Goal: Browse casually: Explore the website without a specific task or goal

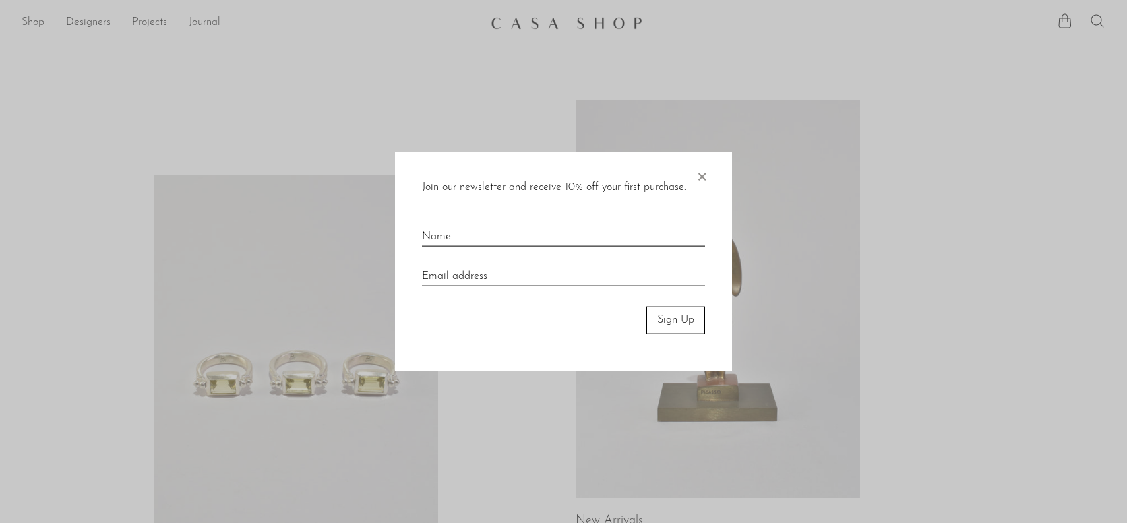
click at [695, 178] on span "×" at bounding box center [701, 173] width 13 height 43
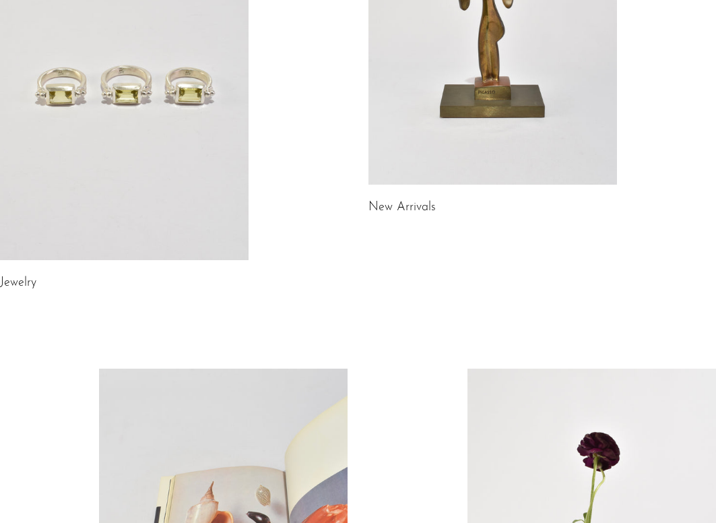
scroll to position [316, 0]
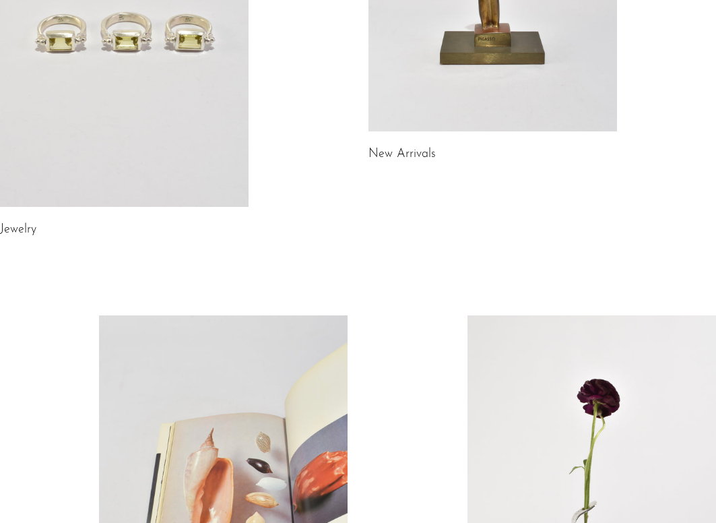
click at [15, 229] on link "Jewelry" at bounding box center [18, 230] width 36 height 12
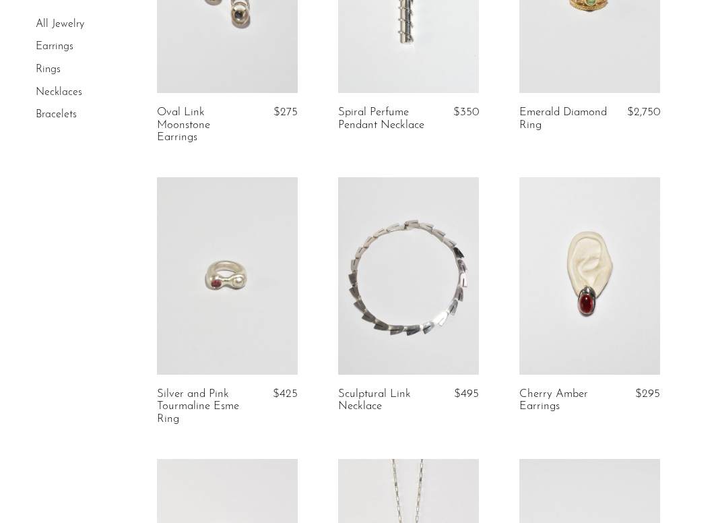
scroll to position [1100, 0]
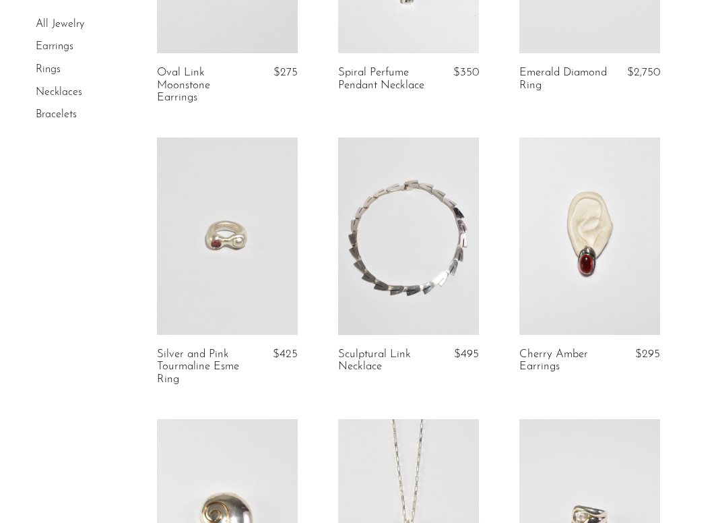
click at [404, 232] on link at bounding box center [408, 235] width 141 height 197
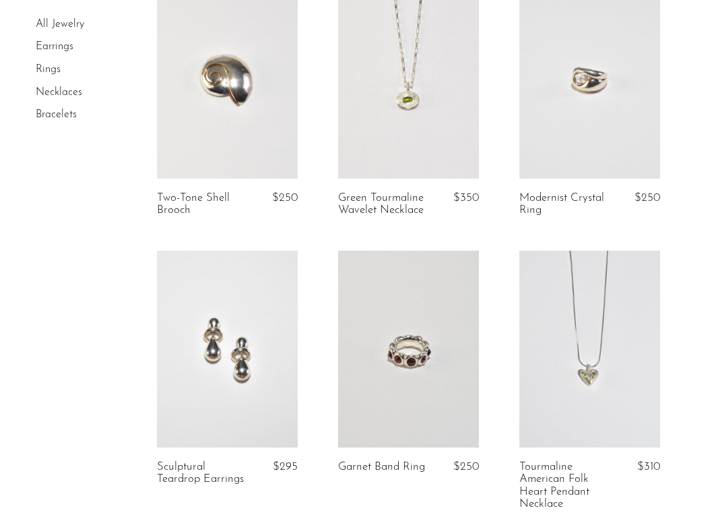
scroll to position [1536, 0]
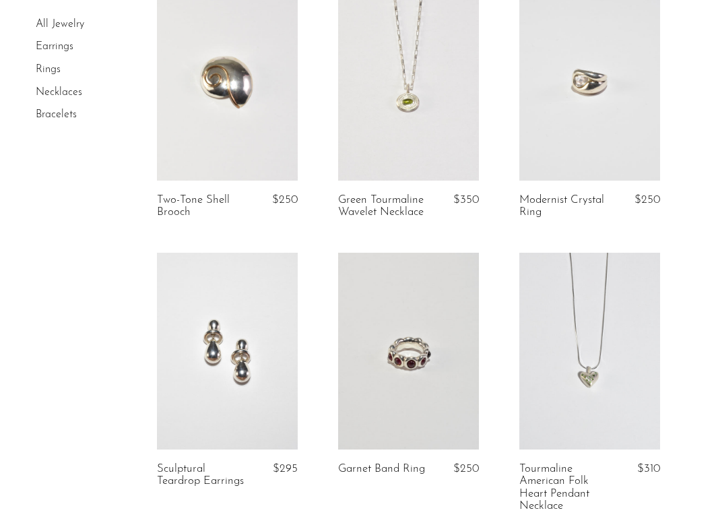
click at [565, 125] on link at bounding box center [589, 81] width 141 height 197
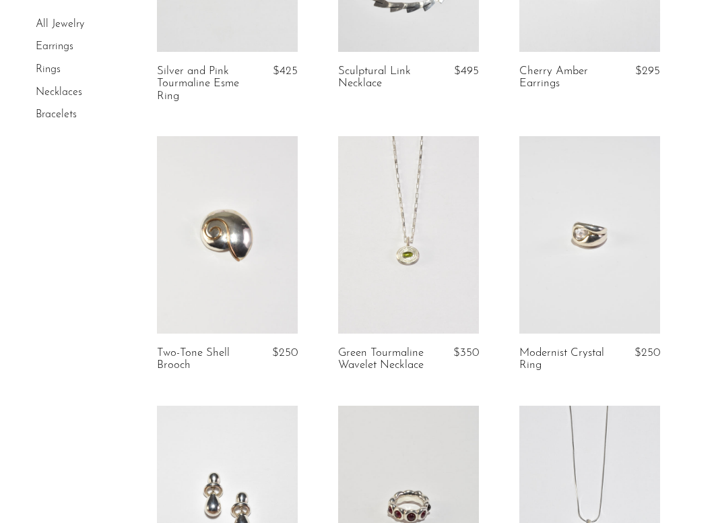
scroll to position [1385, 0]
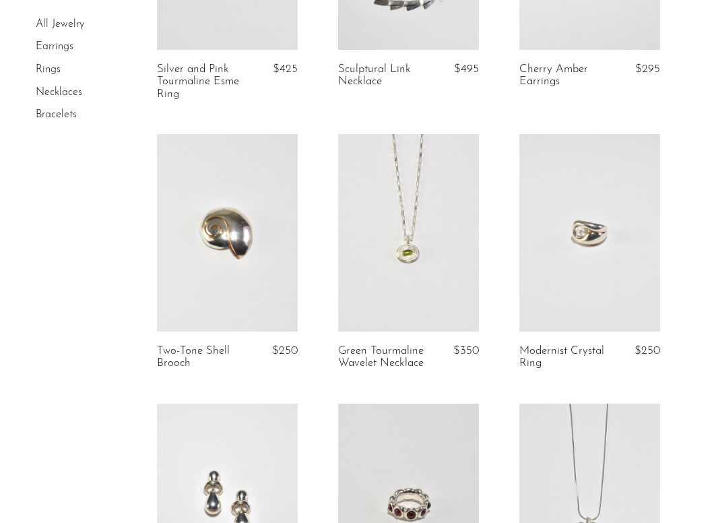
click at [397, 247] on link at bounding box center [408, 232] width 141 height 197
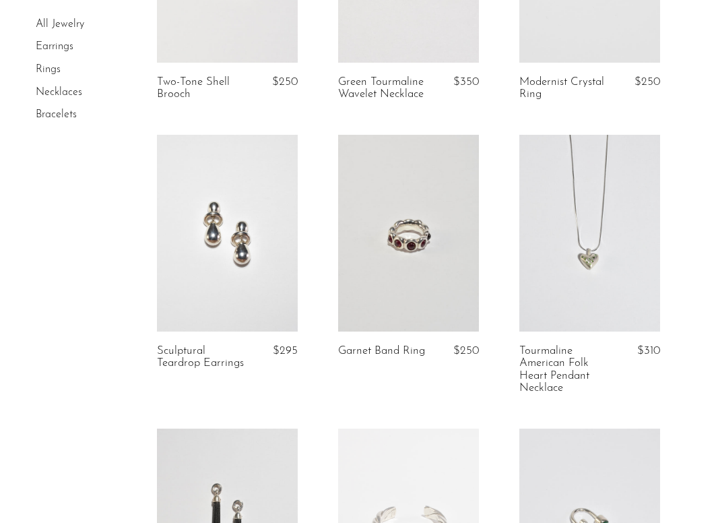
scroll to position [1701, 0]
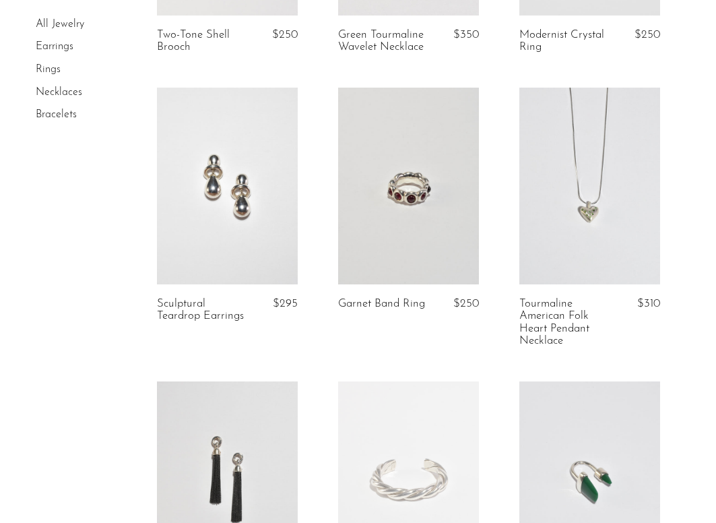
click at [77, 336] on div "All Jewelry Earrings Rings Necklaces Bracelets" at bounding box center [358, 87] width 645 height 3329
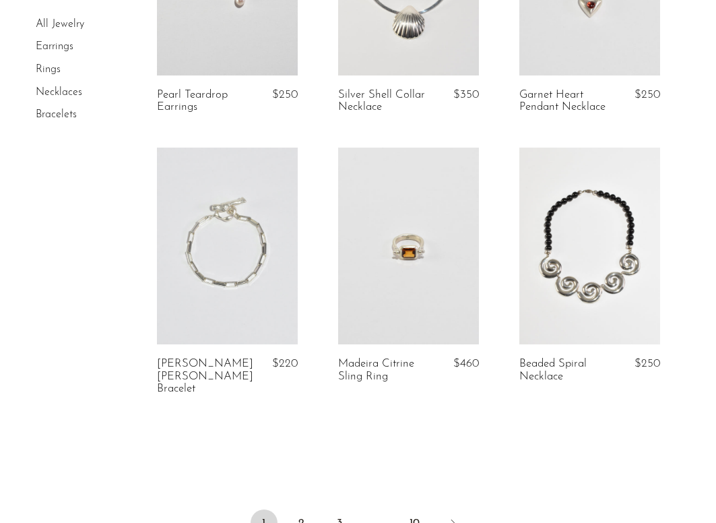
scroll to position [3052, 0]
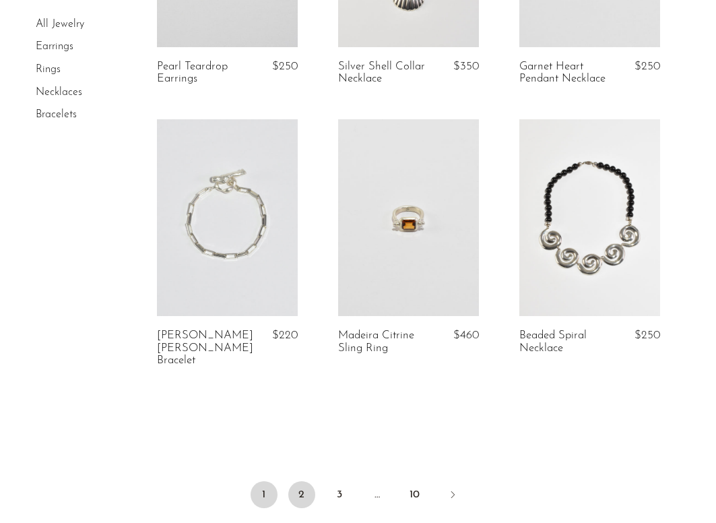
click at [305, 481] on link "2" at bounding box center [301, 494] width 27 height 27
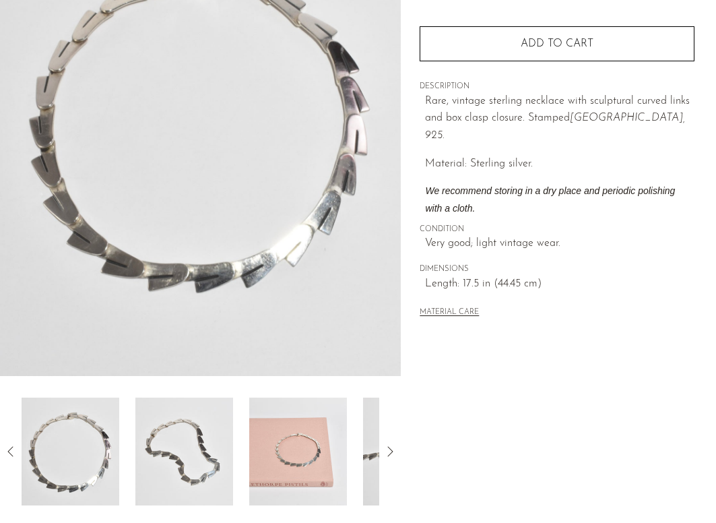
scroll to position [192, 0]
click at [193, 451] on img at bounding box center [184, 451] width 98 height 108
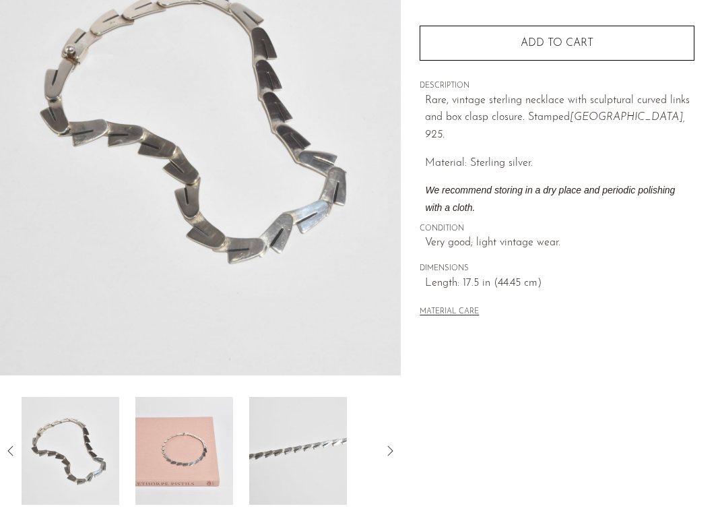
click at [193, 451] on img at bounding box center [184, 451] width 98 height 108
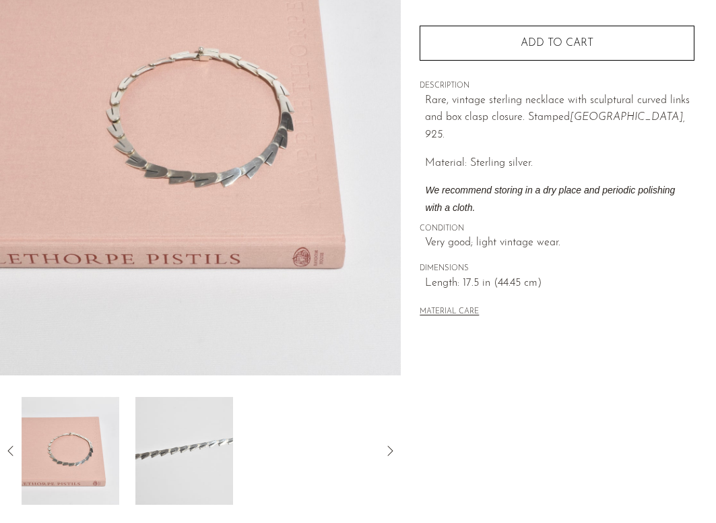
click at [193, 451] on img at bounding box center [184, 451] width 98 height 108
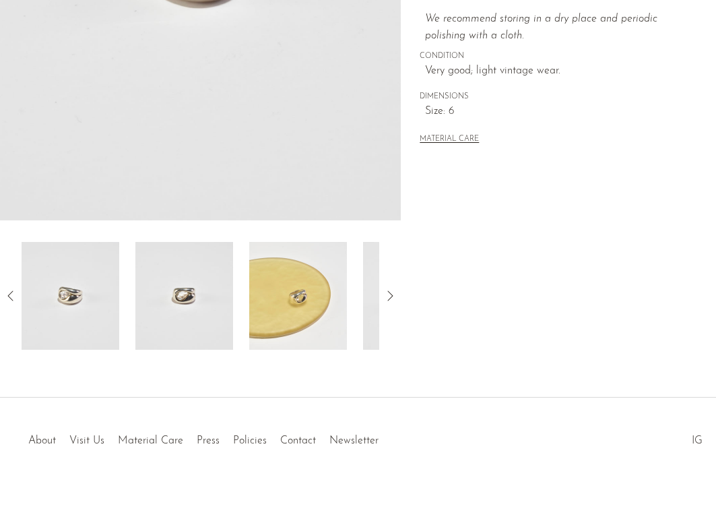
scroll to position [349, 0]
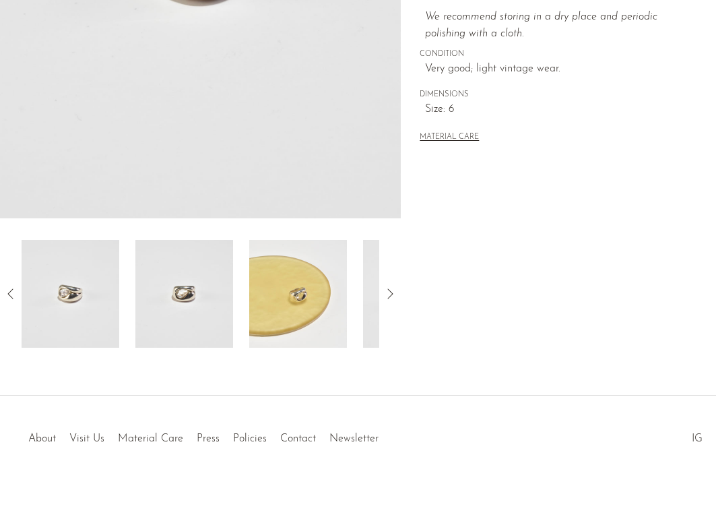
click at [169, 323] on img at bounding box center [184, 294] width 98 height 108
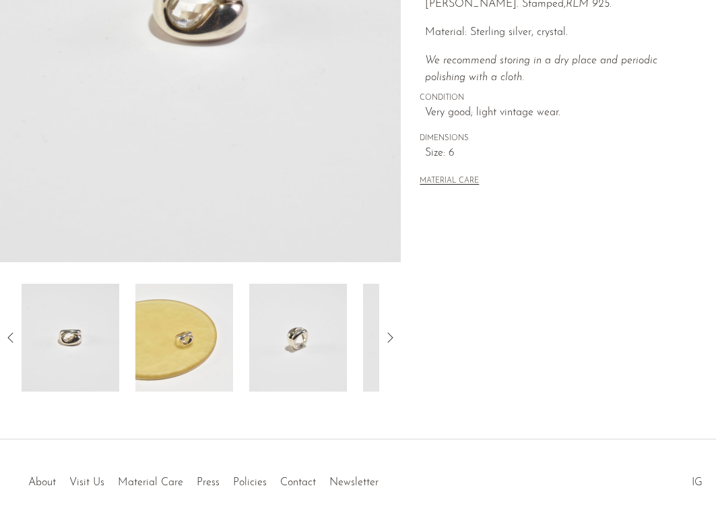
scroll to position [334, 0]
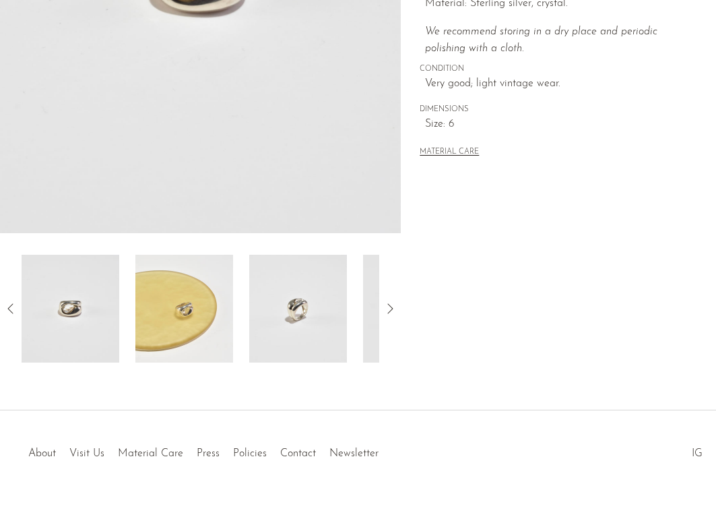
click at [303, 328] on img at bounding box center [298, 309] width 98 height 108
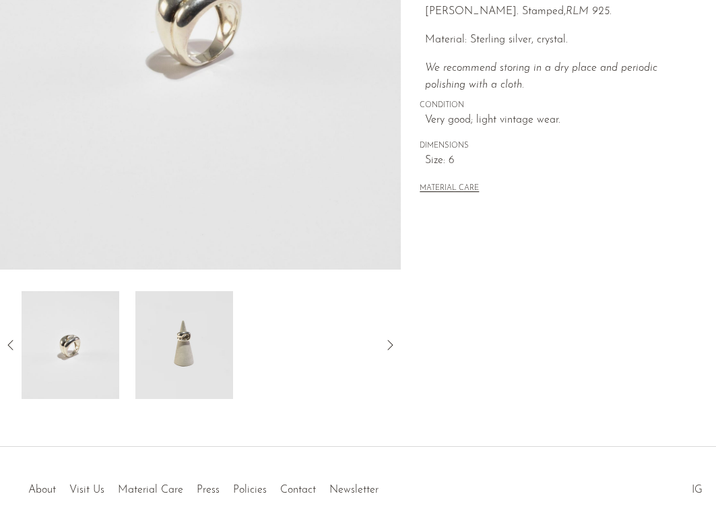
scroll to position [354, 0]
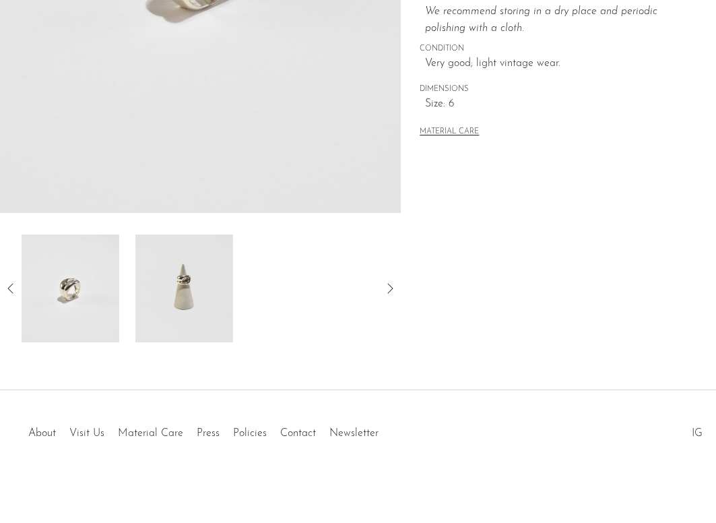
click at [185, 270] on img at bounding box center [184, 288] width 98 height 108
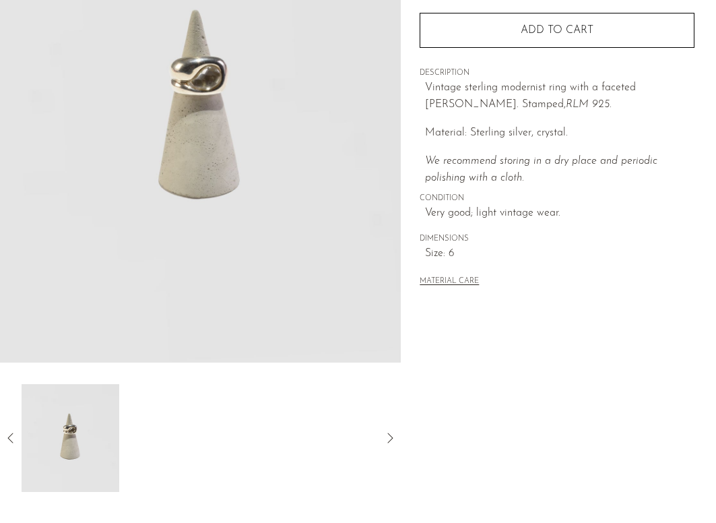
scroll to position [0, 0]
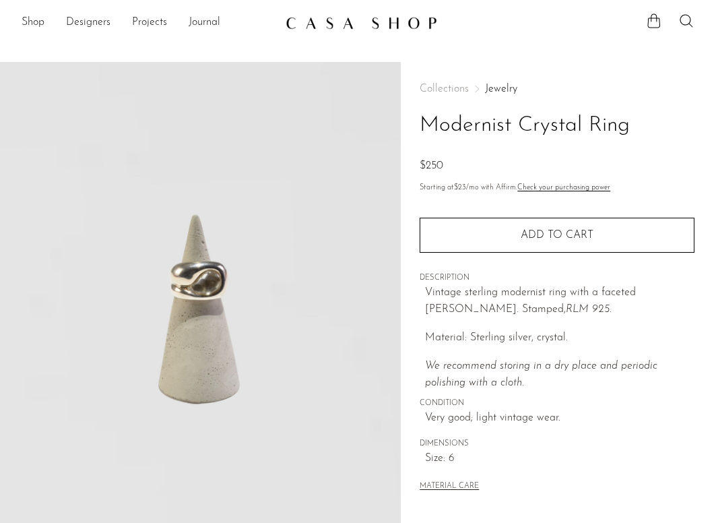
click at [403, 259] on div "Collections Jewelry Modernist Crystal Ring $250 Starting at $23 /mo with Affirm…" at bounding box center [558, 379] width 315 height 635
click at [404, 291] on div "Collections Jewelry Modernist Crystal Ring $250 Starting at $23 /mo with Affirm…" at bounding box center [558, 379] width 315 height 635
click at [408, 306] on div "Collections Jewelry Modernist Crystal Ring $250 Starting at $23 /mo with Affirm…" at bounding box center [558, 379] width 315 height 635
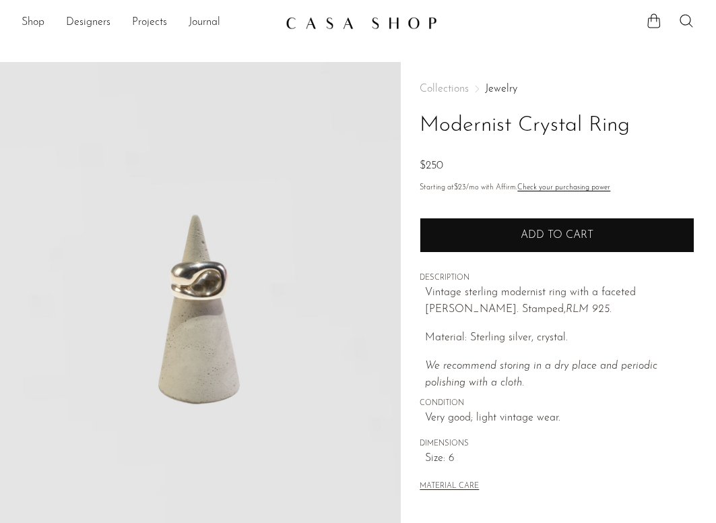
click at [478, 239] on button "Add to cart" at bounding box center [557, 235] width 275 height 35
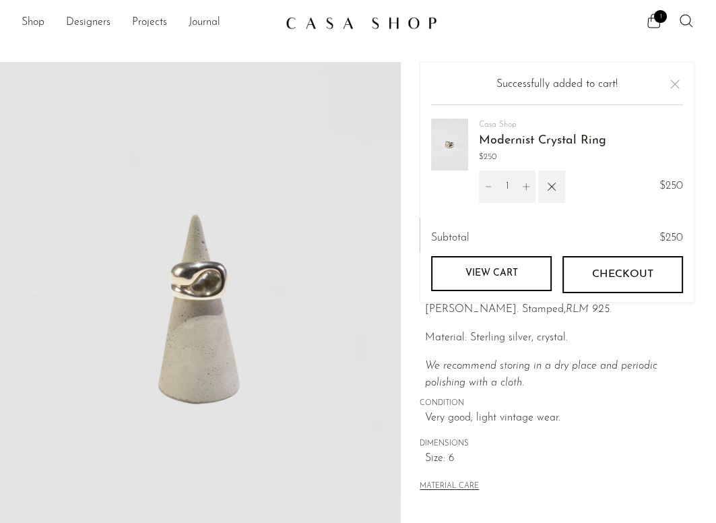
click at [410, 173] on div "Collections Jewelry Modernist Crystal Ring $250 Starting at $23 /mo with Affirm…" at bounding box center [558, 379] width 315 height 635
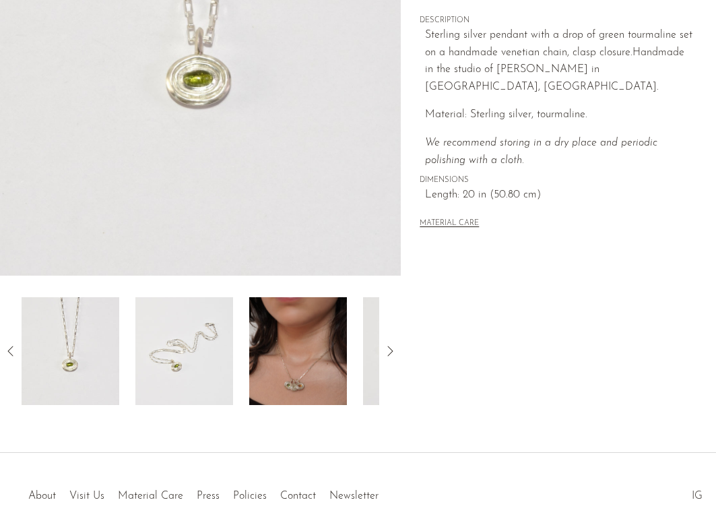
scroll to position [307, 0]
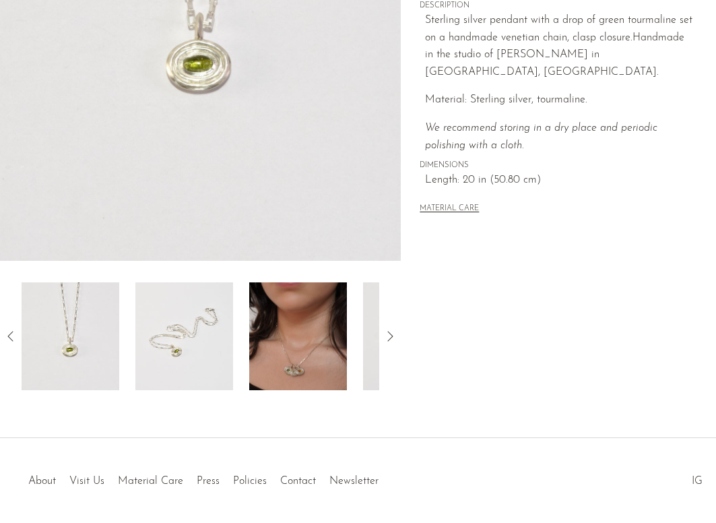
click at [292, 354] on img at bounding box center [298, 336] width 98 height 108
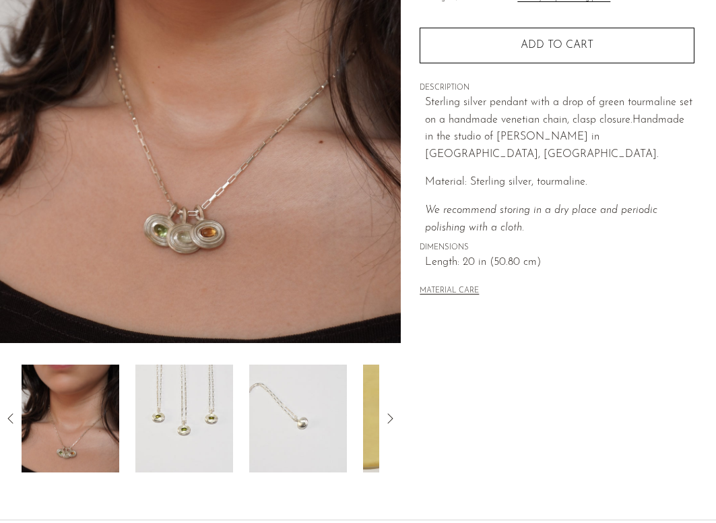
scroll to position [103, 0]
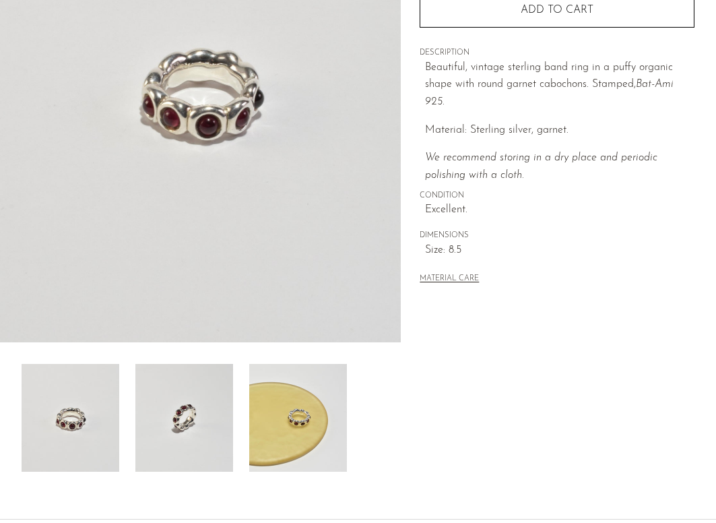
scroll to position [354, 0]
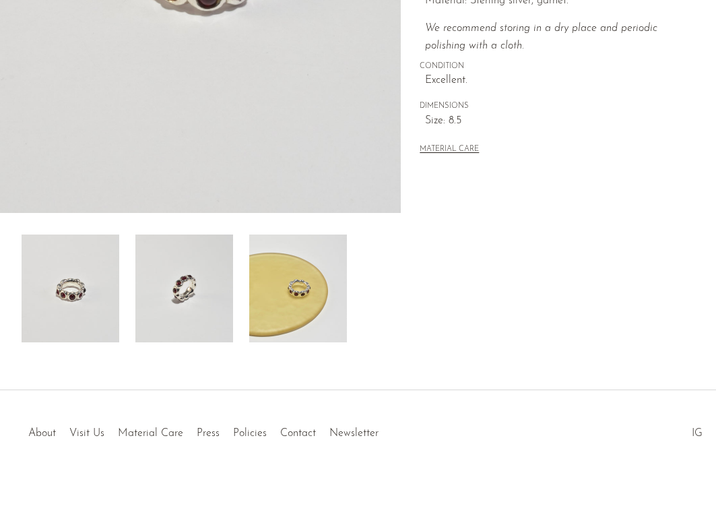
click at [187, 309] on img at bounding box center [184, 288] width 98 height 108
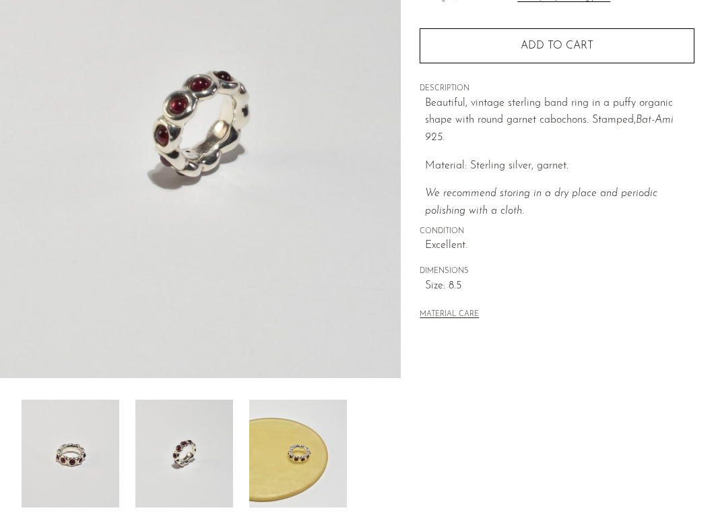
scroll to position [170, 0]
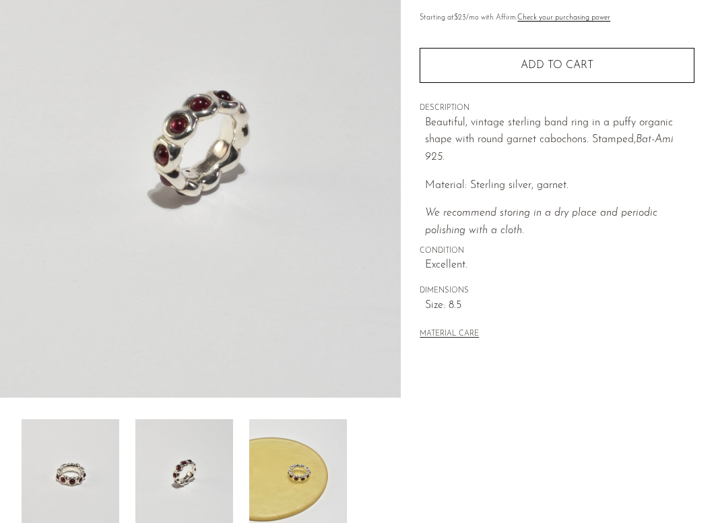
click at [290, 465] on img at bounding box center [298, 473] width 98 height 108
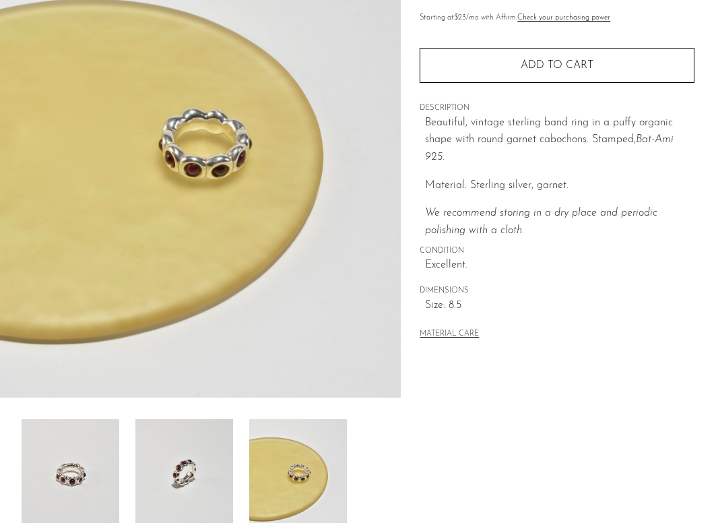
click at [294, 467] on img at bounding box center [298, 473] width 98 height 108
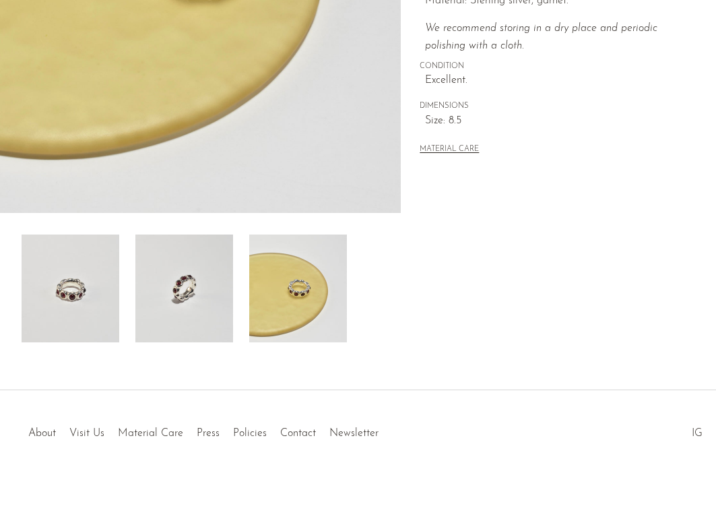
scroll to position [0, 0]
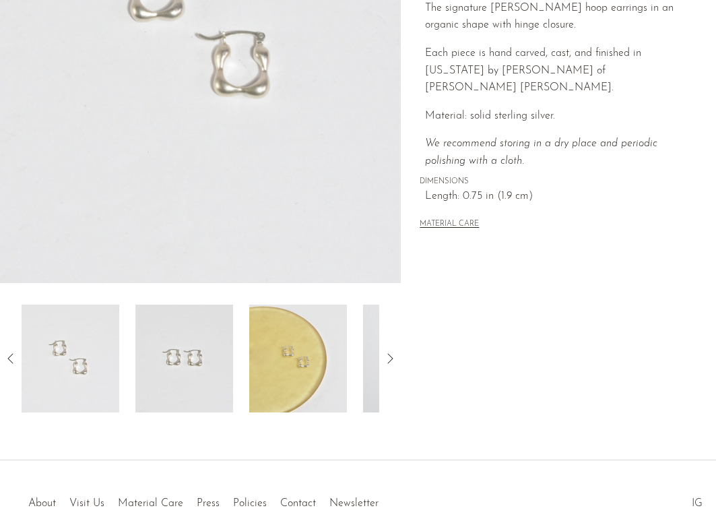
scroll to position [286, 0]
click at [315, 356] on img at bounding box center [298, 357] width 98 height 108
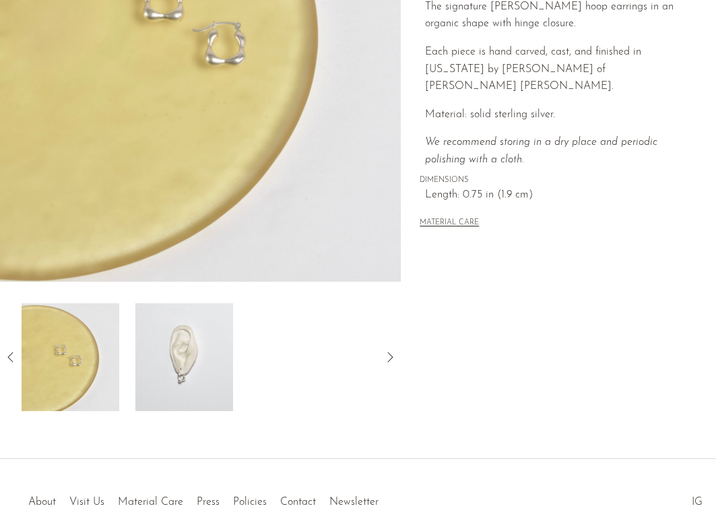
click at [170, 364] on img at bounding box center [184, 357] width 98 height 108
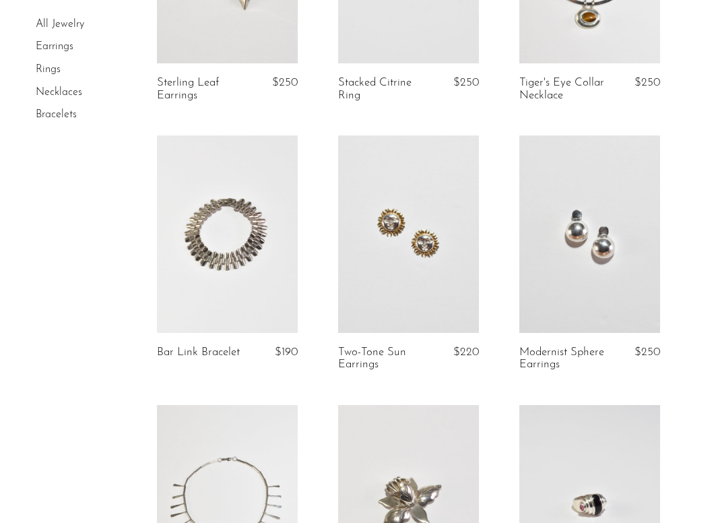
scroll to position [527, 0]
drag, startPoint x: 565, startPoint y: 273, endPoint x: 572, endPoint y: 1, distance: 272.3
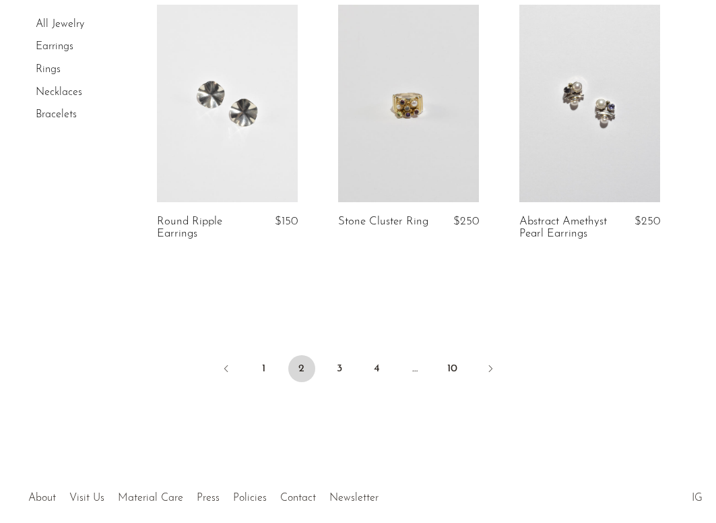
scroll to position [3137, 0]
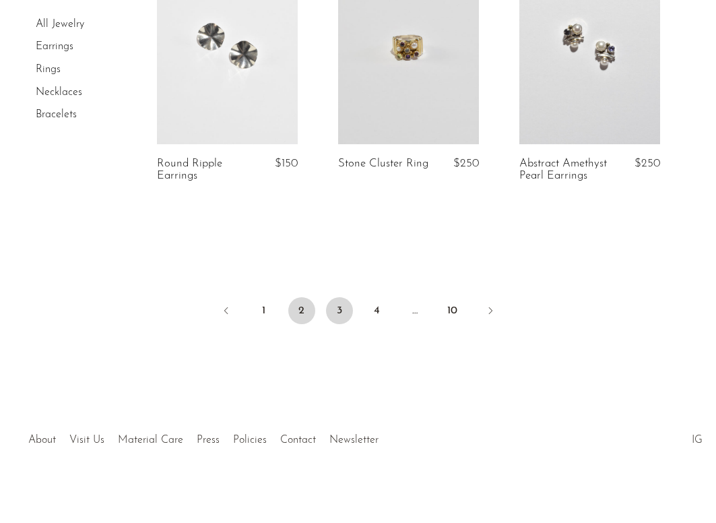
click at [336, 312] on link "3" at bounding box center [339, 310] width 27 height 27
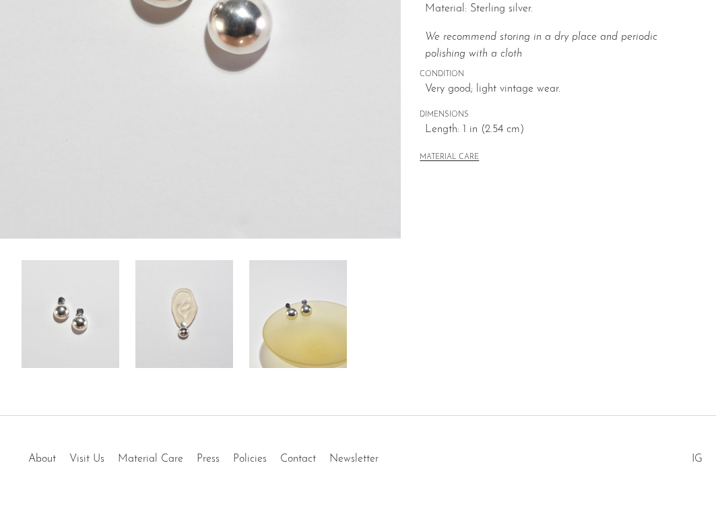
scroll to position [354, 0]
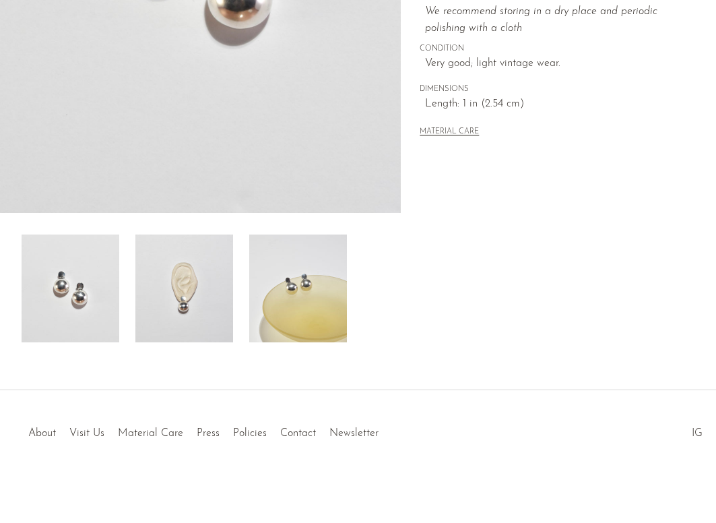
click at [285, 292] on img at bounding box center [298, 288] width 98 height 108
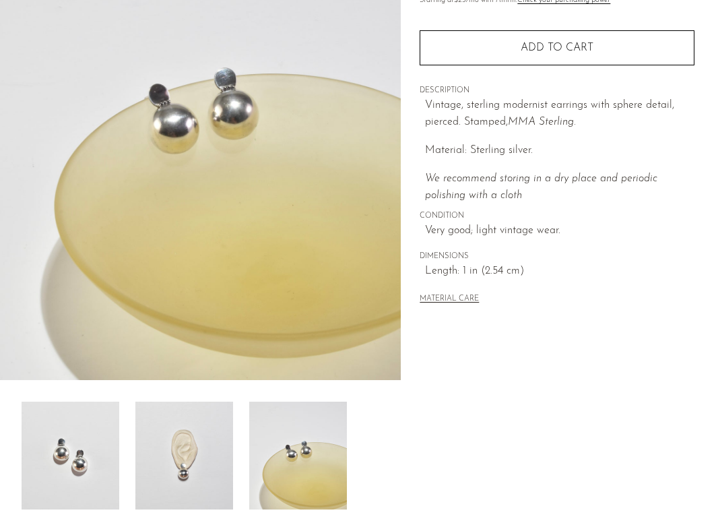
scroll to position [104, 0]
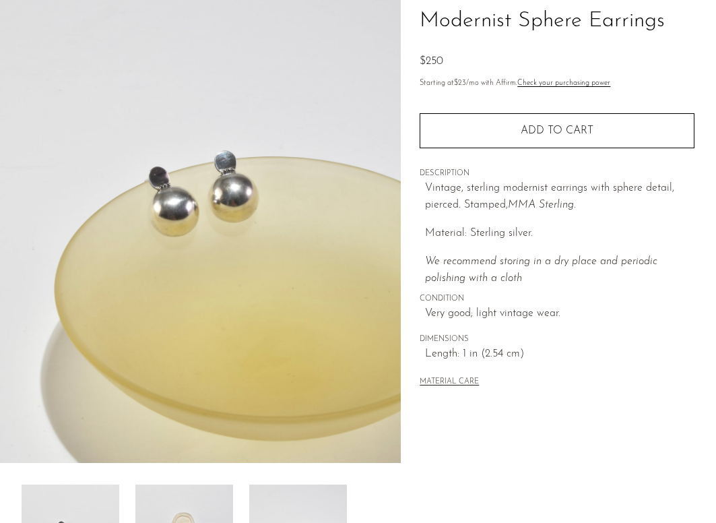
click at [164, 179] on img at bounding box center [200, 210] width 401 height 505
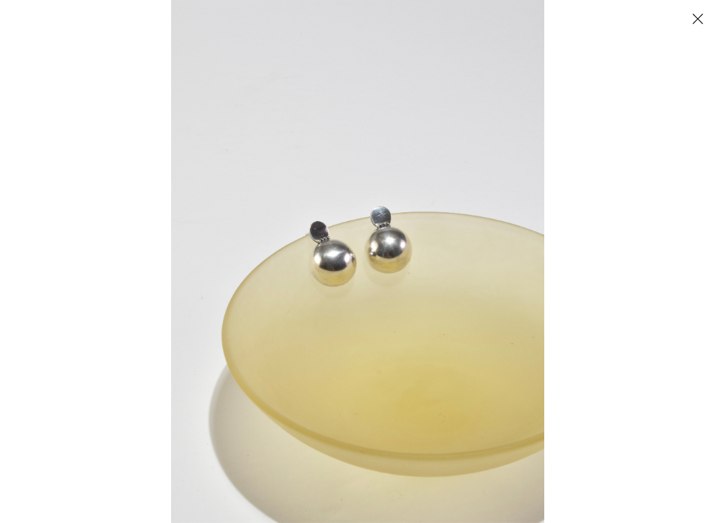
click at [692, 15] on button "Close" at bounding box center [698, 19] width 24 height 24
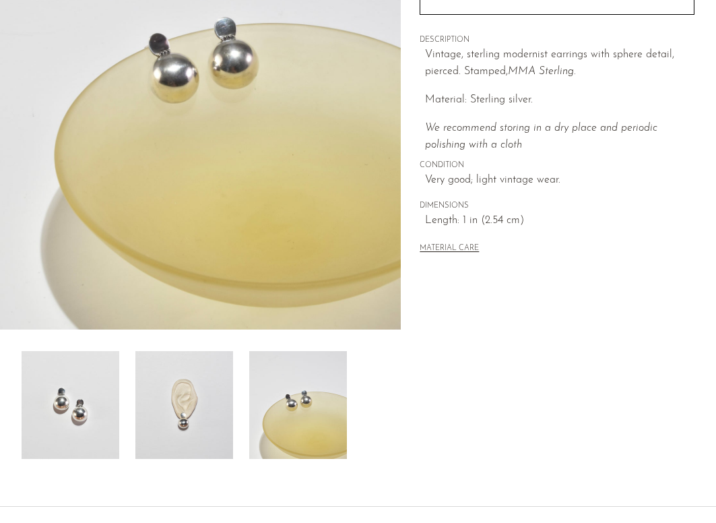
scroll to position [295, 0]
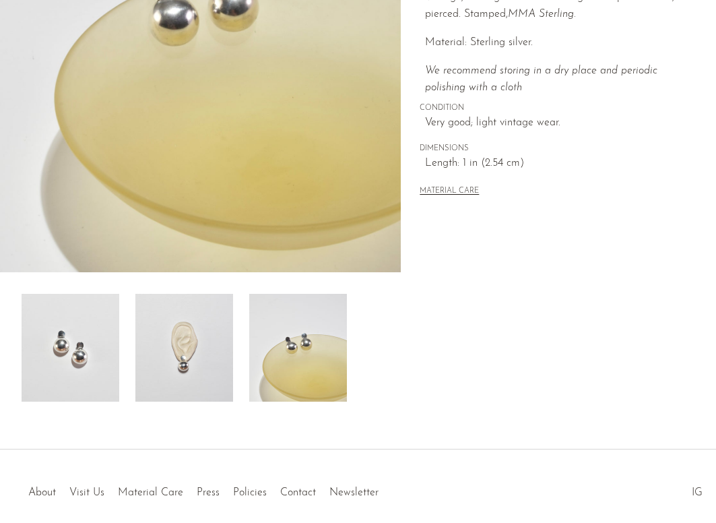
click at [174, 354] on img at bounding box center [184, 348] width 98 height 108
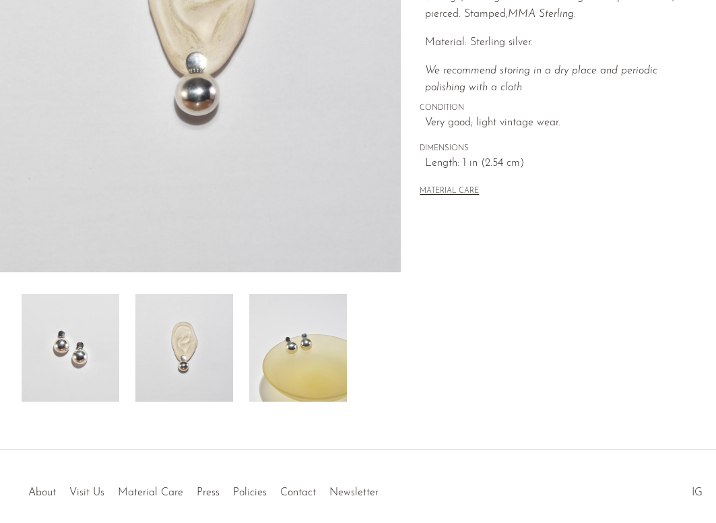
click at [201, 73] on img at bounding box center [200, 19] width 401 height 505
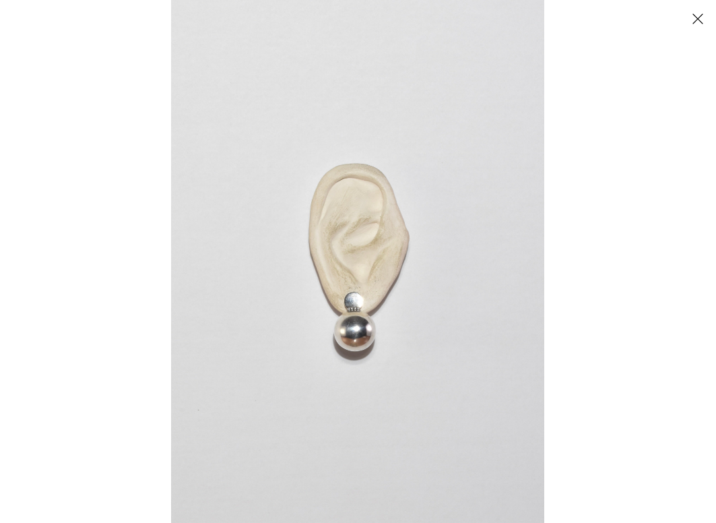
click at [354, 305] on img at bounding box center [357, 261] width 373 height 523
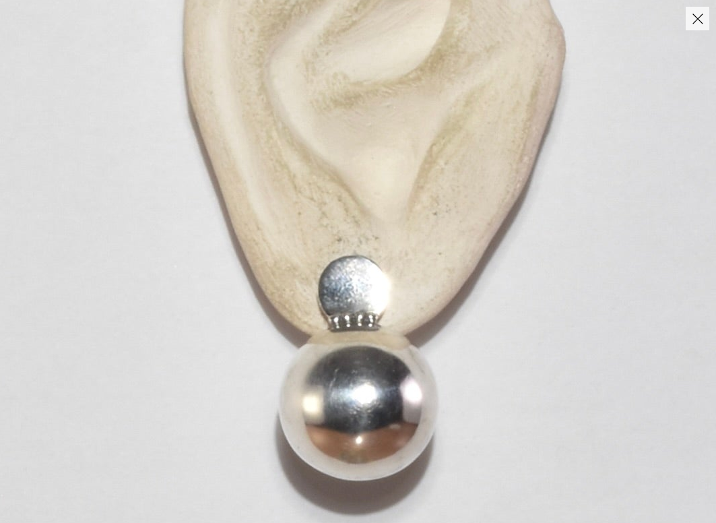
click at [400, 356] on img at bounding box center [369, 139] width 1419 height 1986
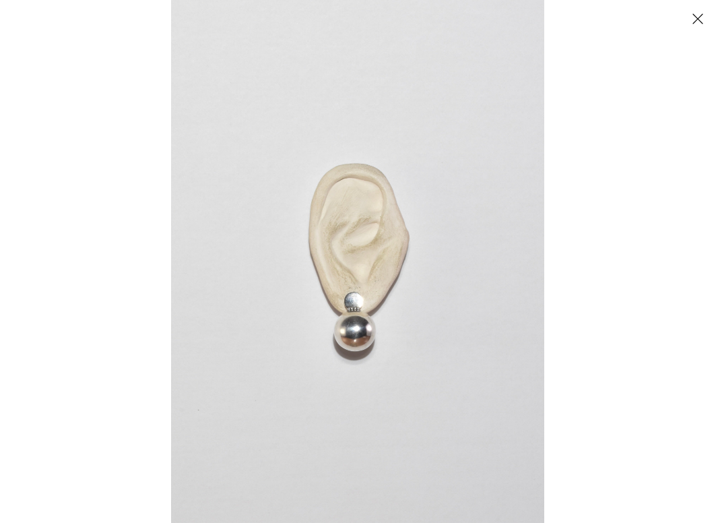
click at [700, 20] on button "Close" at bounding box center [698, 19] width 24 height 24
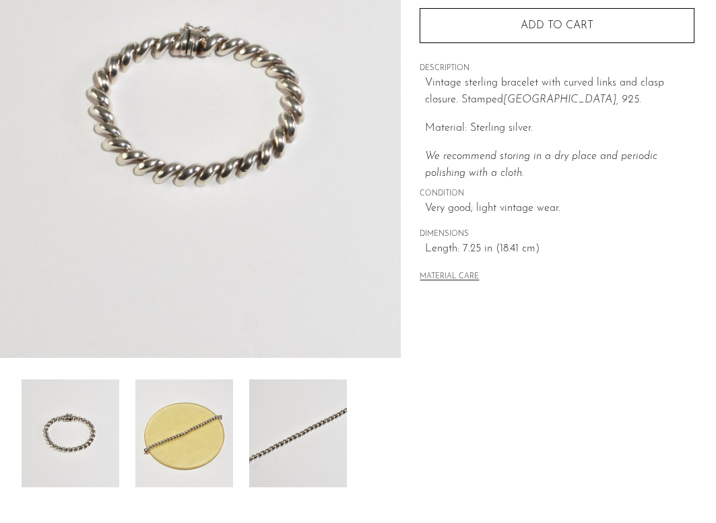
scroll to position [219, 0]
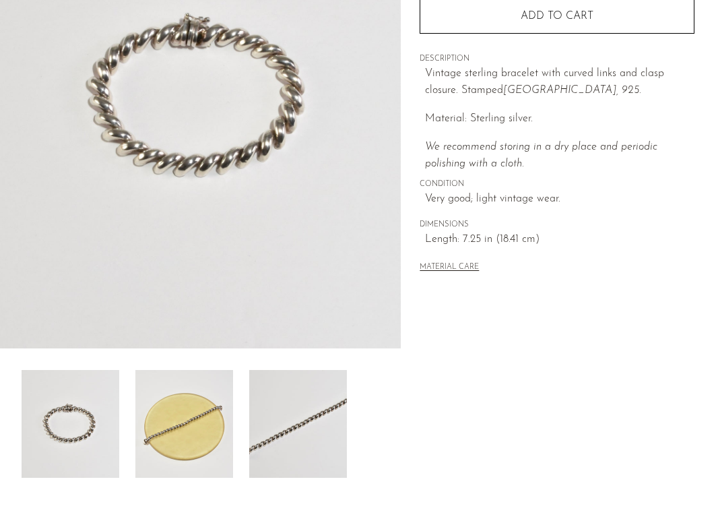
click at [170, 410] on img at bounding box center [184, 424] width 98 height 108
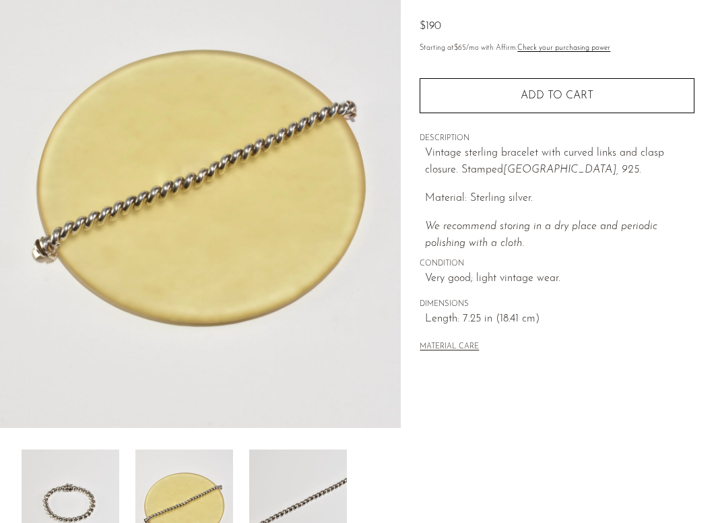
scroll to position [137, 0]
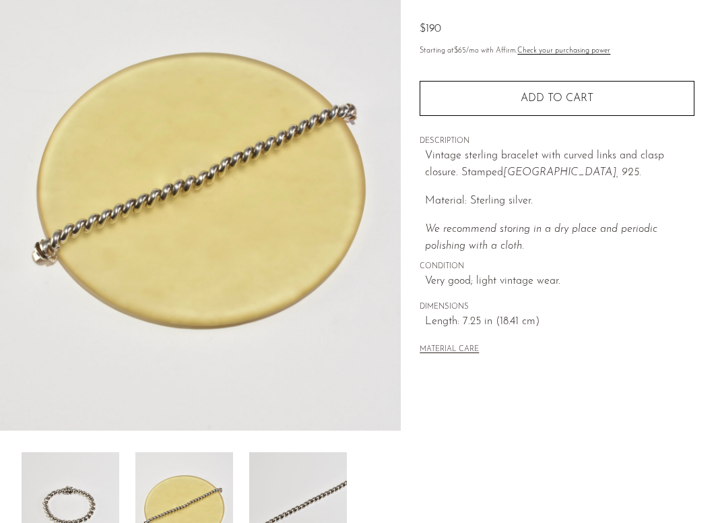
click at [304, 493] on img at bounding box center [298, 506] width 98 height 108
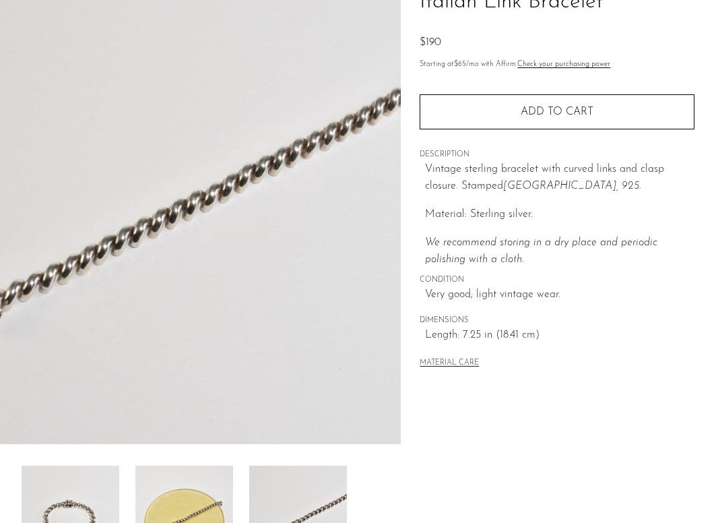
scroll to position [131, 0]
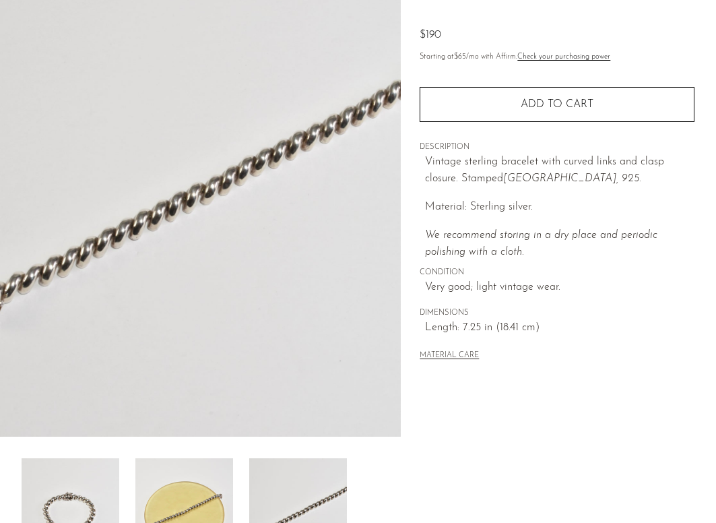
click at [77, 480] on img at bounding box center [71, 512] width 98 height 108
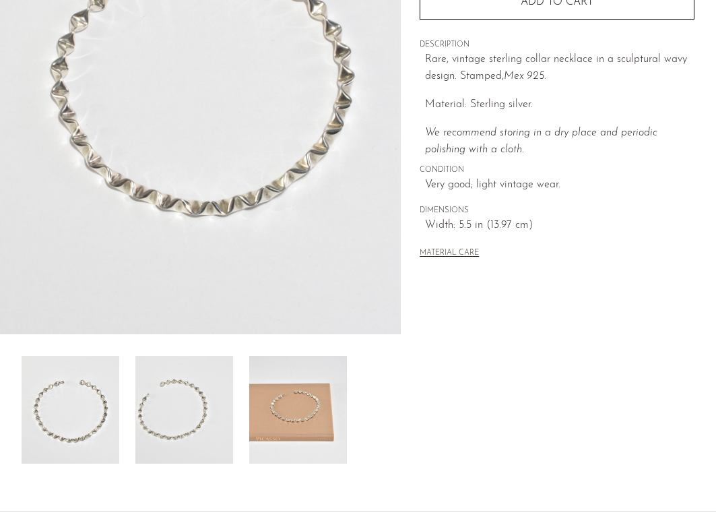
scroll to position [257, 0]
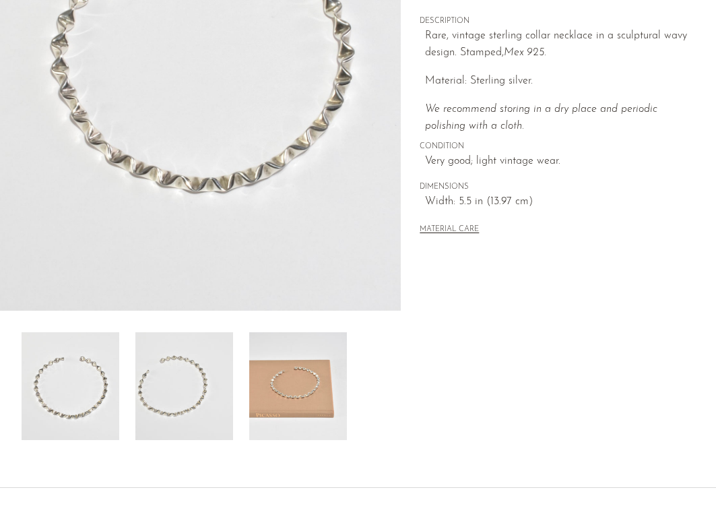
click at [177, 399] on img at bounding box center [184, 386] width 98 height 108
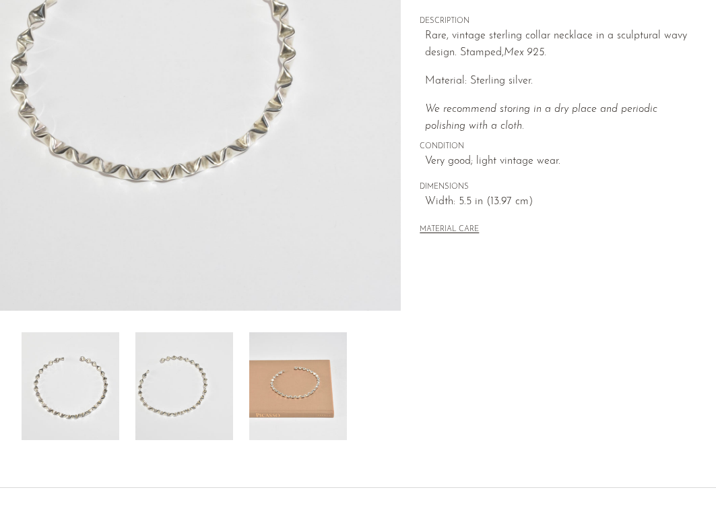
click at [312, 400] on img at bounding box center [298, 386] width 98 height 108
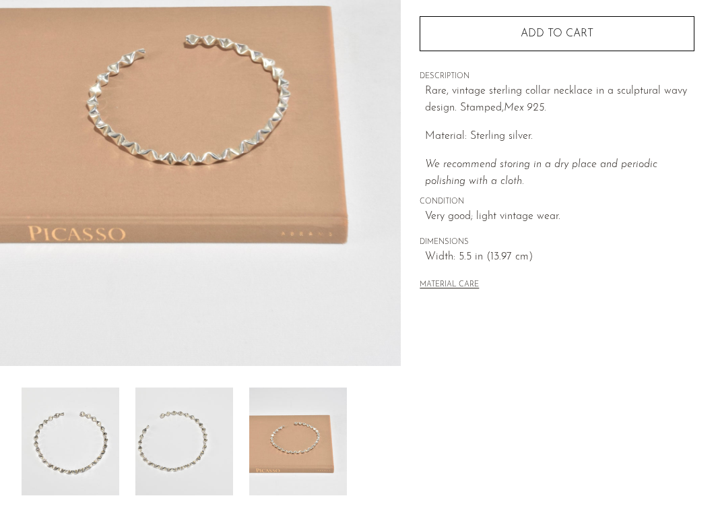
scroll to position [204, 0]
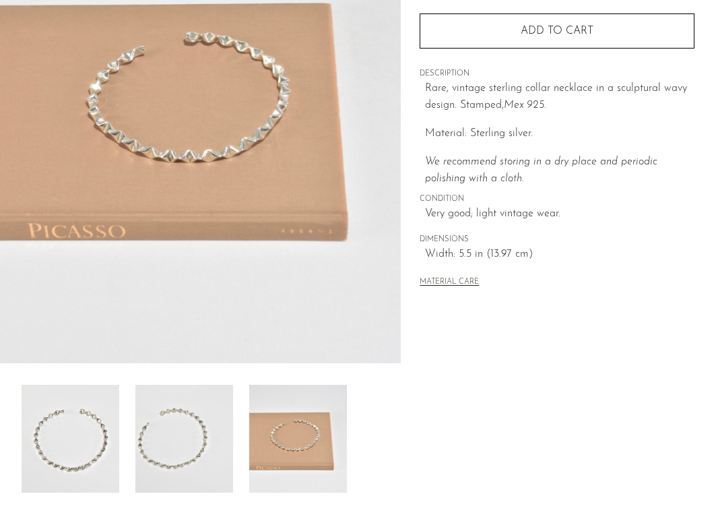
click at [65, 469] on img at bounding box center [71, 439] width 98 height 108
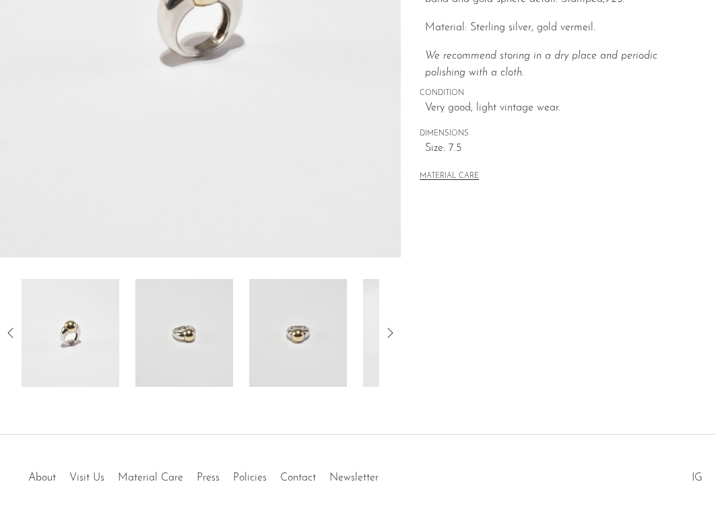
scroll to position [338, 0]
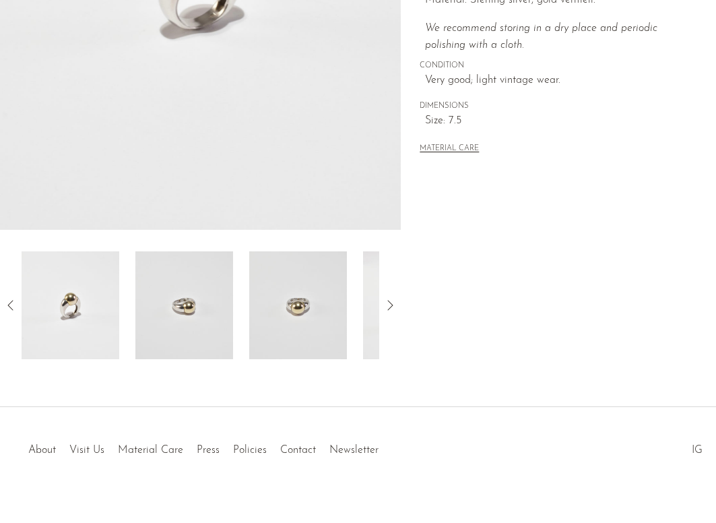
click at [210, 312] on img at bounding box center [184, 305] width 98 height 108
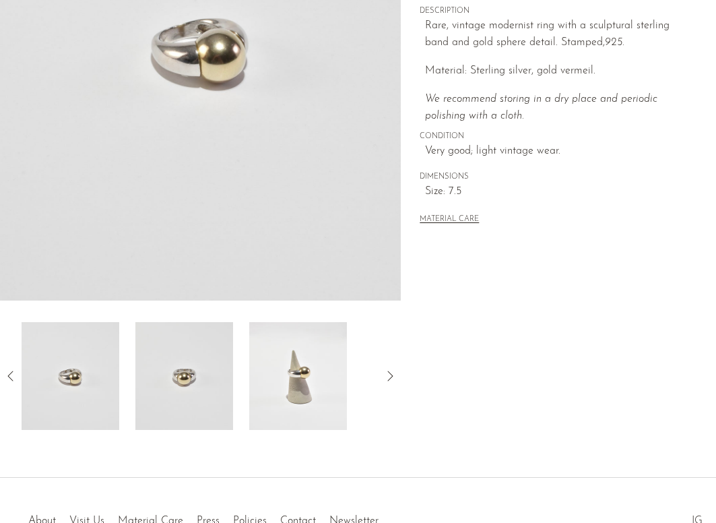
scroll to position [230, 0]
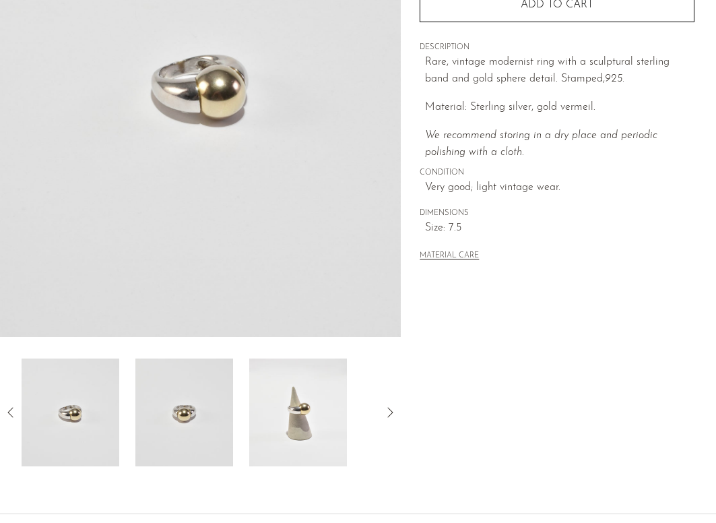
click at [309, 410] on img at bounding box center [298, 412] width 98 height 108
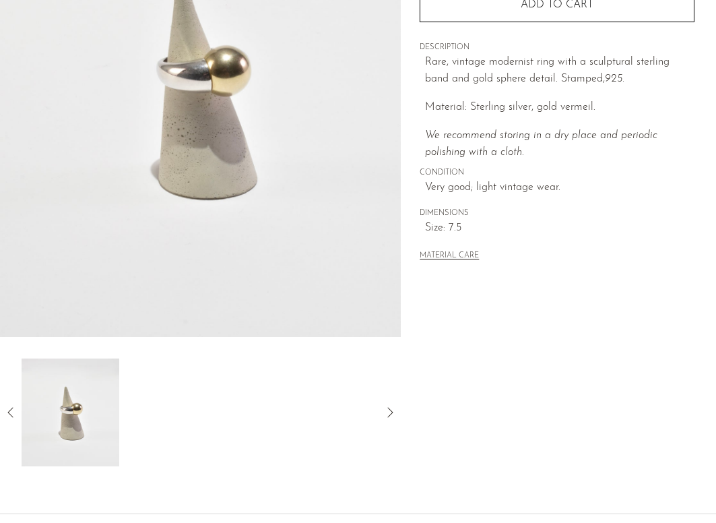
click at [11, 414] on icon at bounding box center [11, 412] width 16 height 16
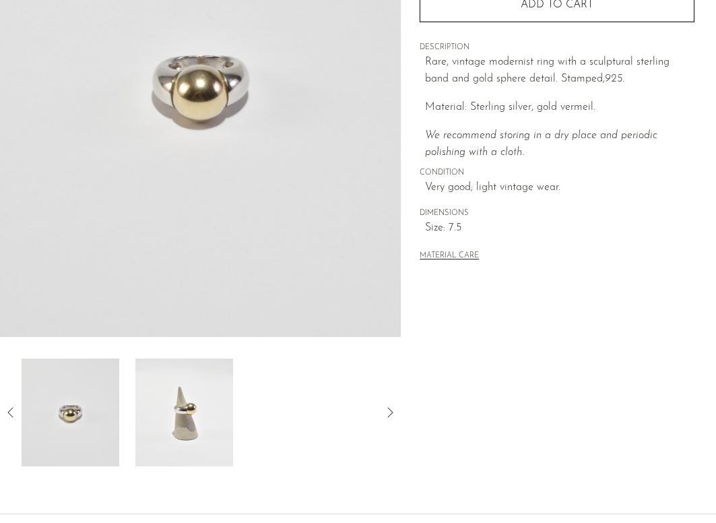
click at [11, 414] on icon at bounding box center [11, 412] width 16 height 16
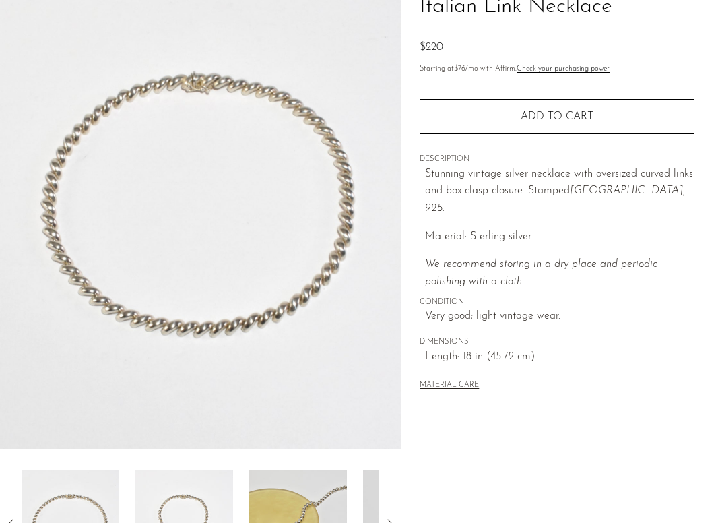
scroll to position [352, 0]
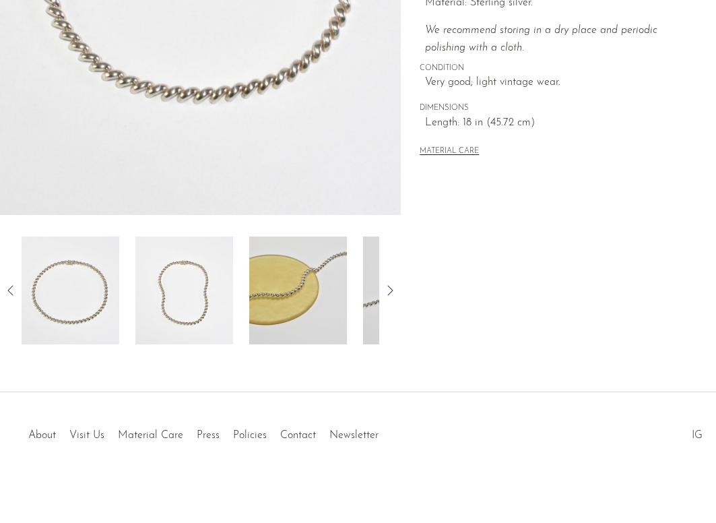
click at [320, 318] on img at bounding box center [298, 291] width 98 height 108
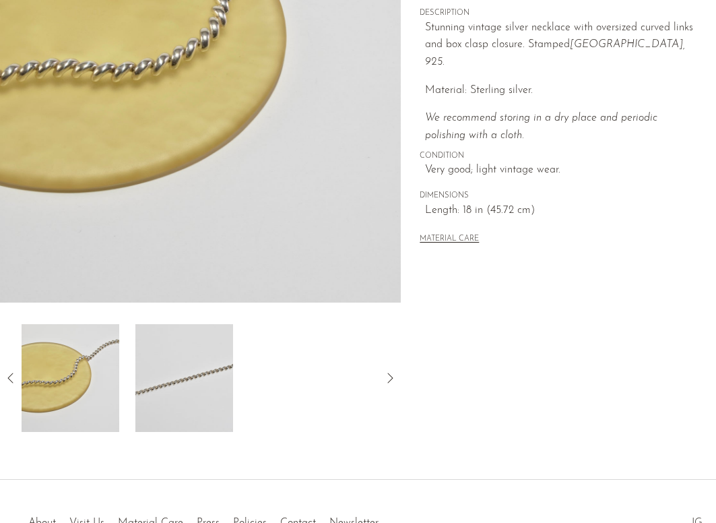
scroll to position [316, 0]
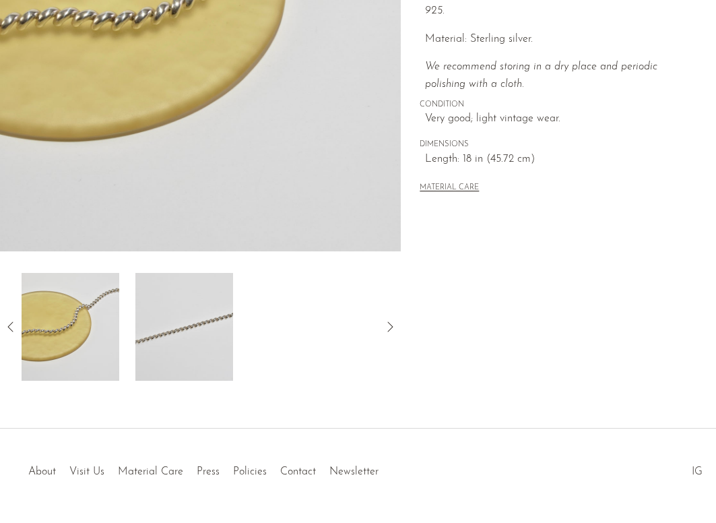
click at [188, 358] on img at bounding box center [184, 327] width 98 height 108
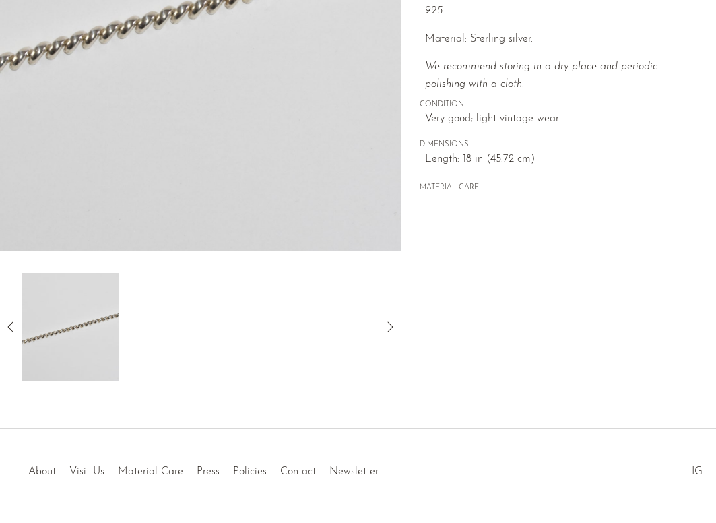
click at [11, 332] on icon at bounding box center [11, 327] width 16 height 16
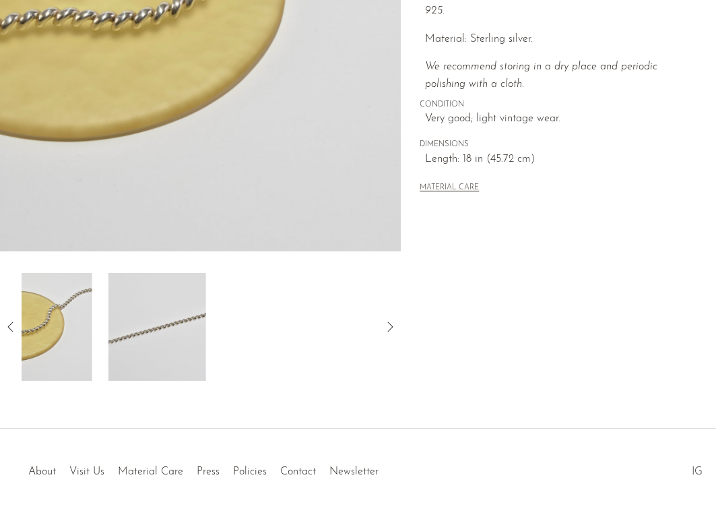
click at [11, 332] on icon at bounding box center [11, 327] width 16 height 16
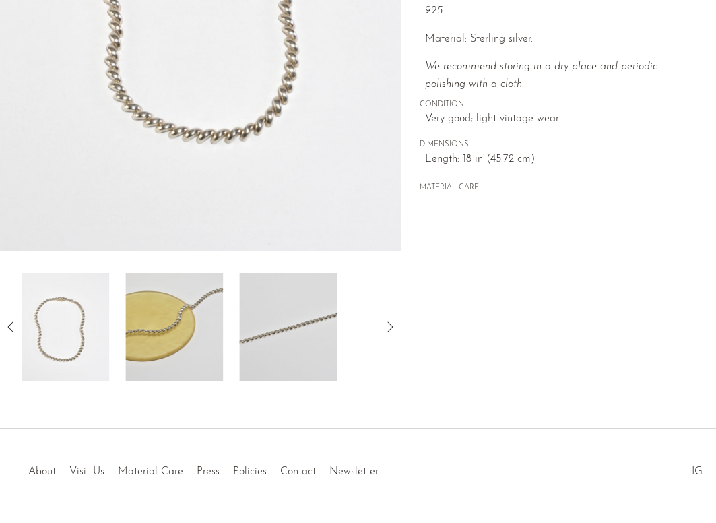
click at [11, 332] on icon at bounding box center [11, 327] width 16 height 16
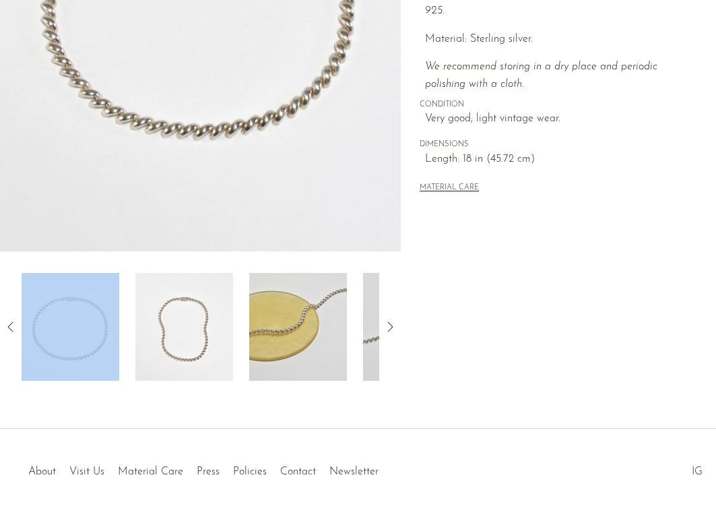
click at [80, 332] on img at bounding box center [71, 327] width 98 height 108
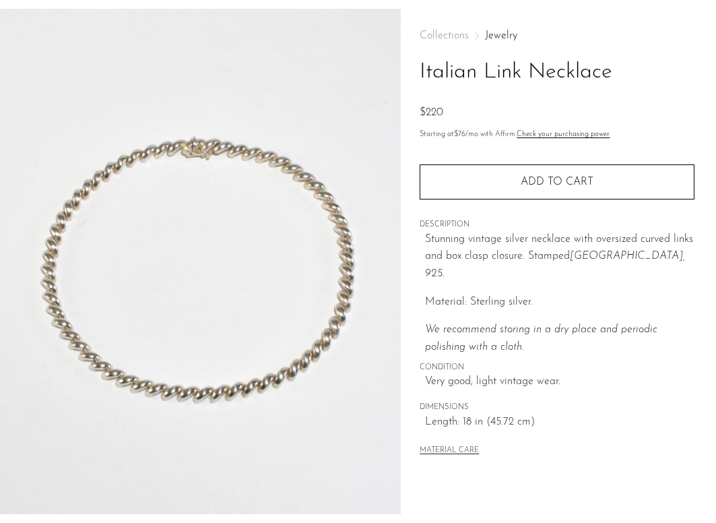
scroll to position [51, 0]
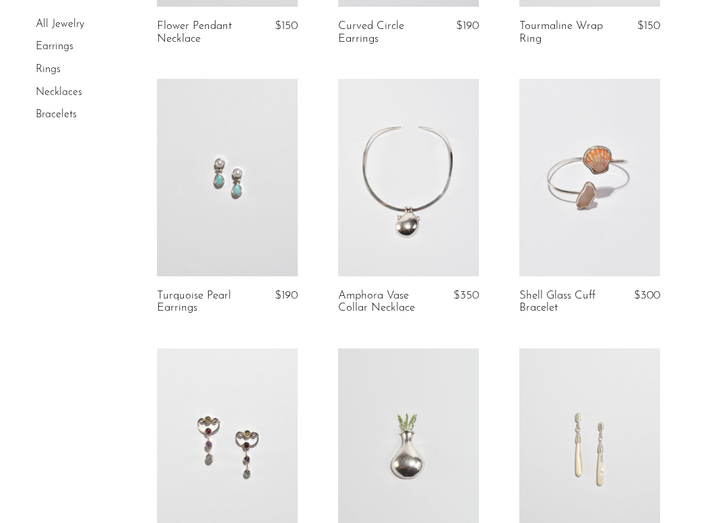
scroll to position [565, 0]
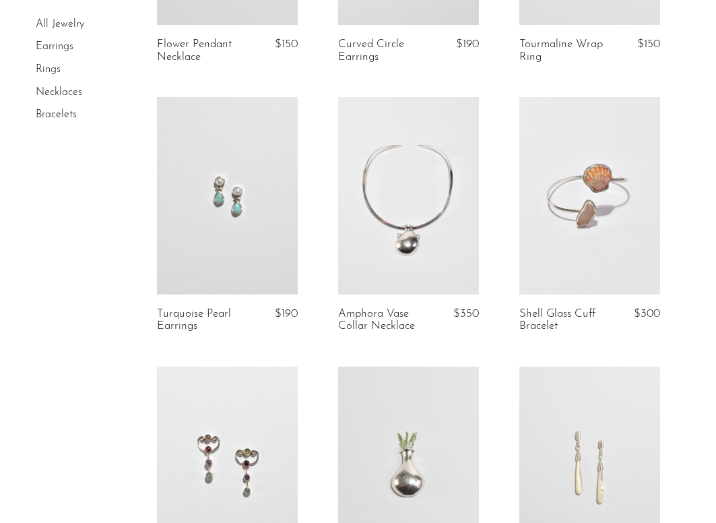
click at [419, 216] on link at bounding box center [408, 195] width 141 height 197
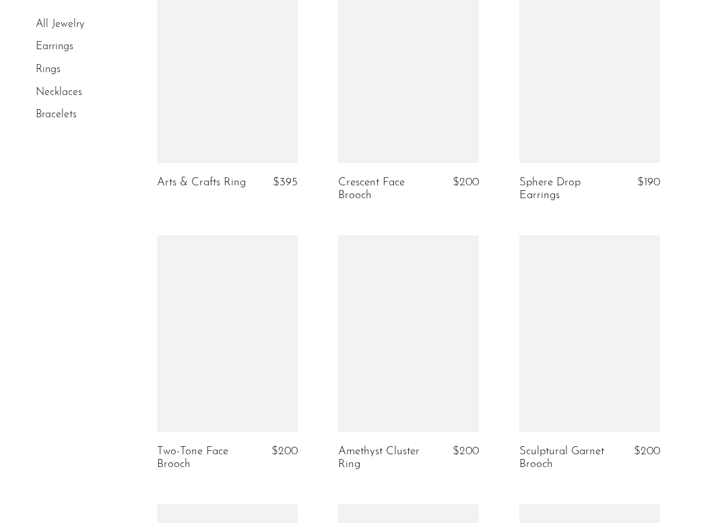
scroll to position [2605, 0]
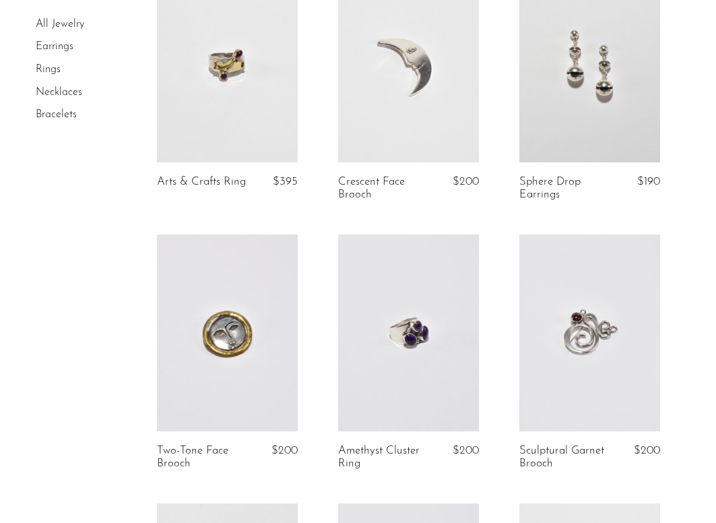
drag, startPoint x: 586, startPoint y: 88, endPoint x: 431, endPoint y: 4, distance: 176.7
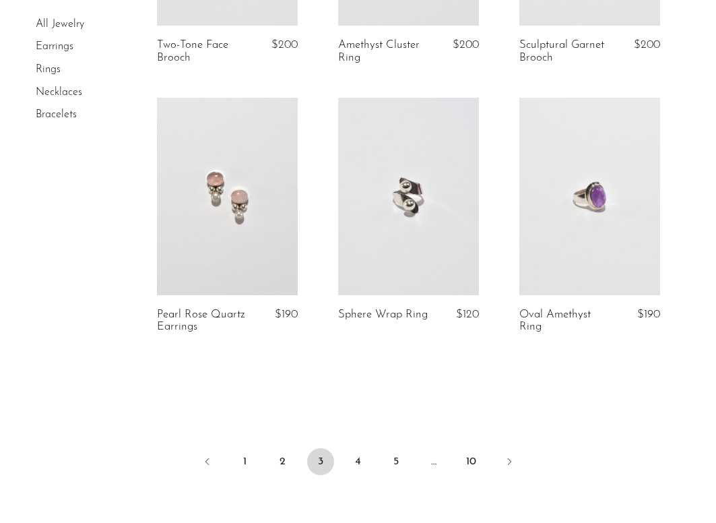
scroll to position [3020, 0]
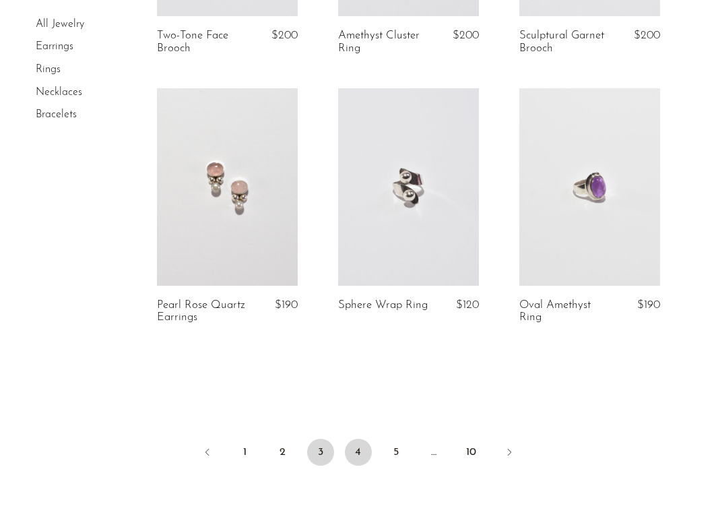
click at [363, 451] on link "4" at bounding box center [358, 452] width 27 height 27
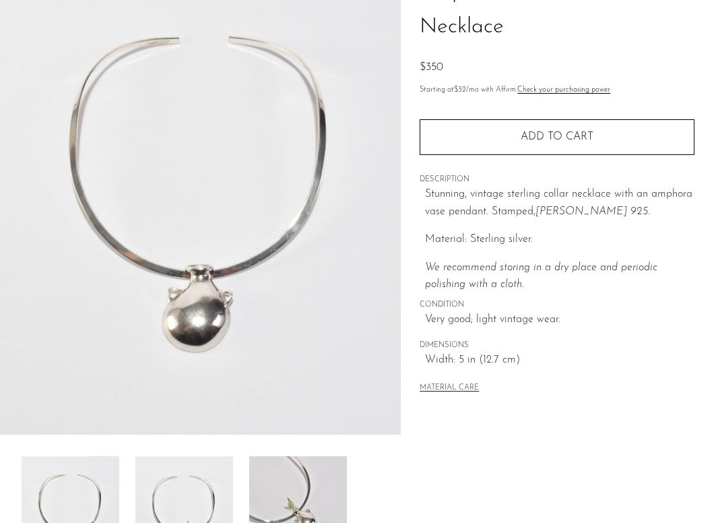
scroll to position [243, 0]
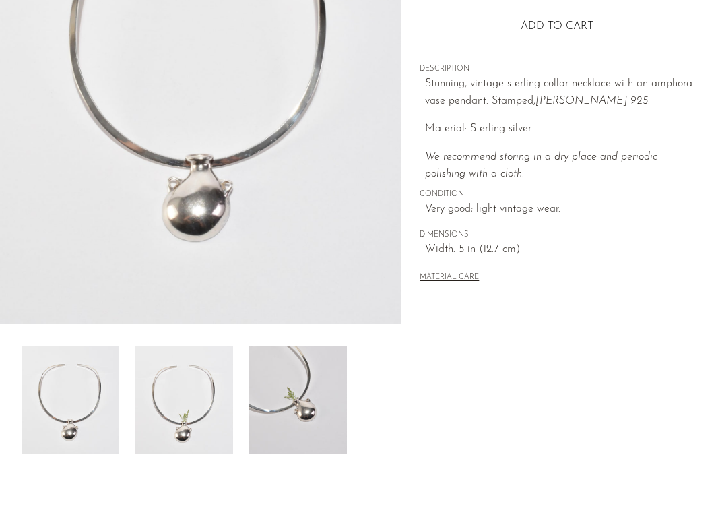
click at [316, 412] on img at bounding box center [298, 400] width 98 height 108
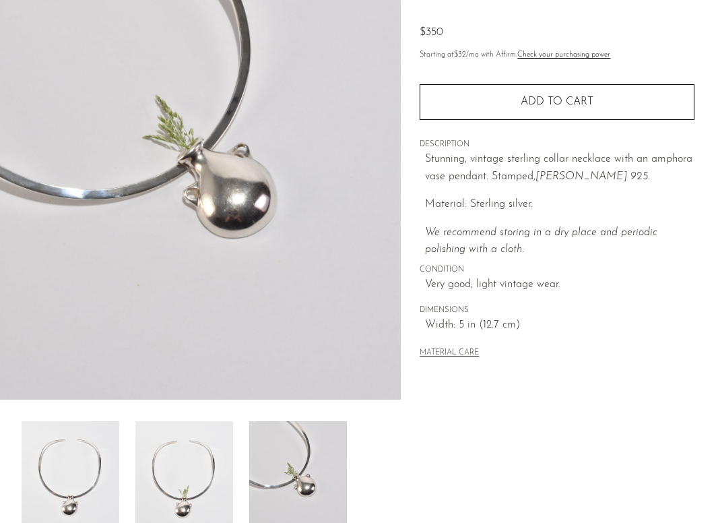
scroll to position [61, 0]
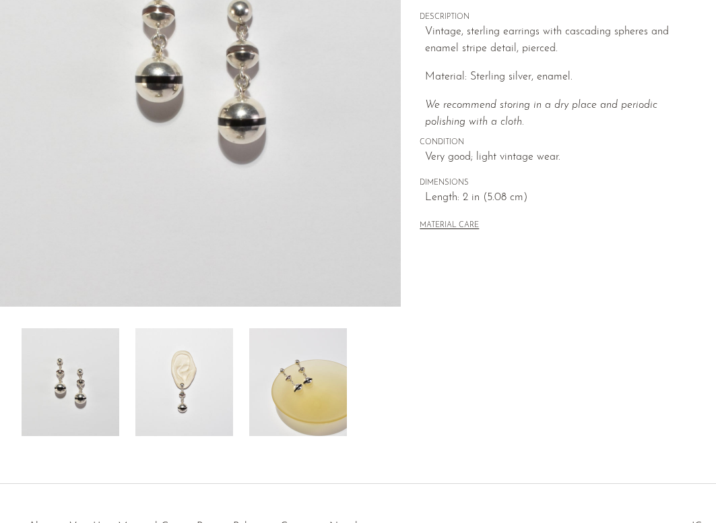
scroll to position [274, 0]
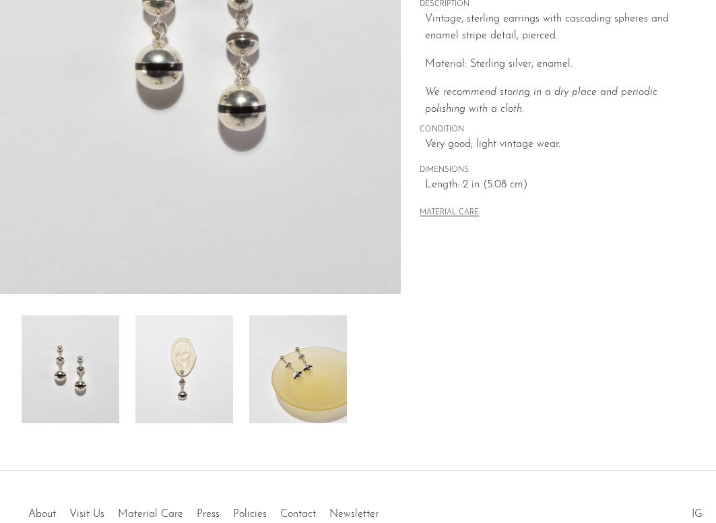
click at [194, 388] on img at bounding box center [184, 369] width 98 height 108
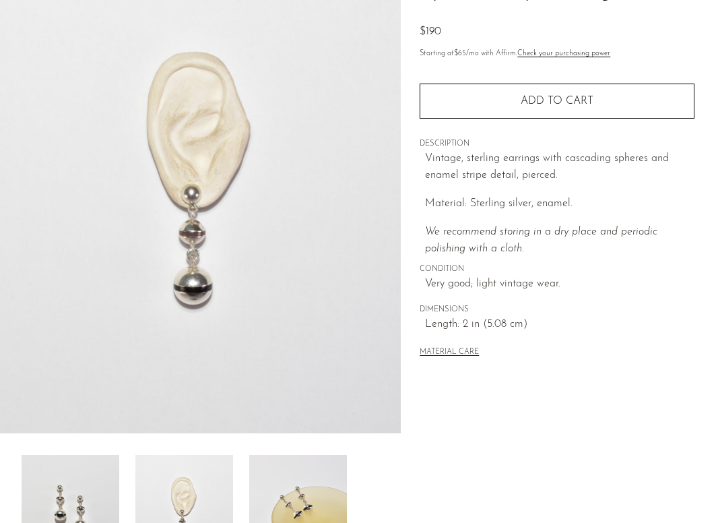
scroll to position [129, 0]
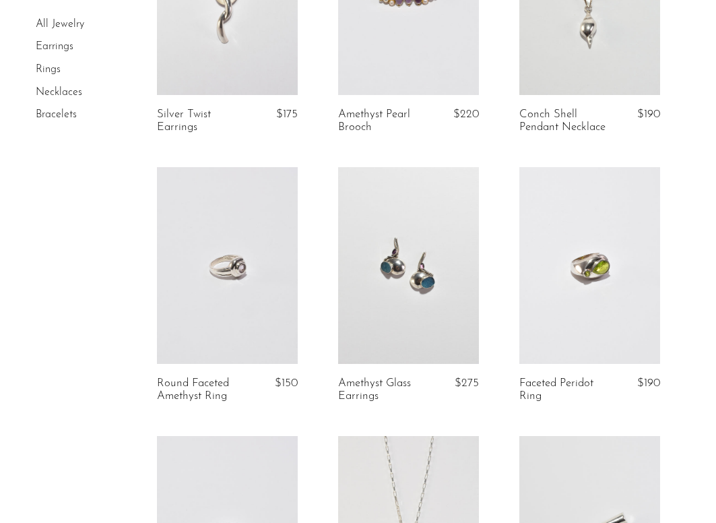
scroll to position [228, 0]
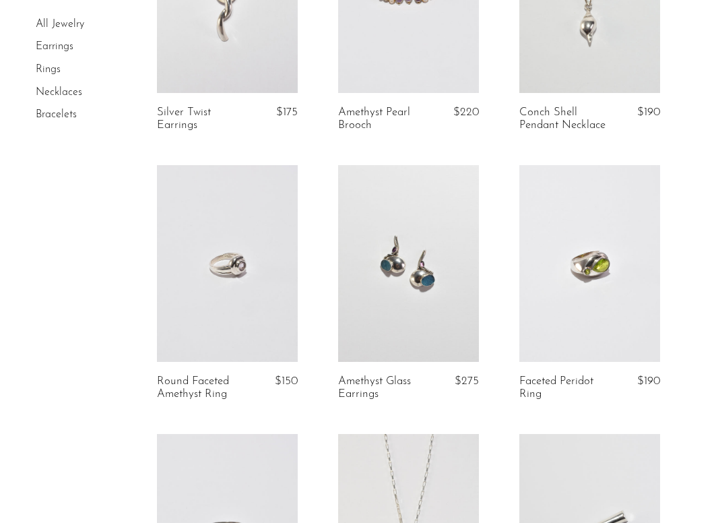
drag, startPoint x: 220, startPoint y: 253, endPoint x: 268, endPoint y: 7, distance: 250.0
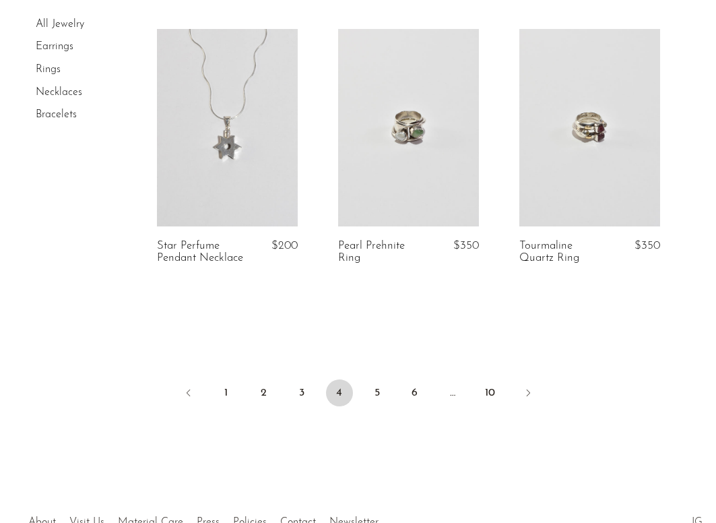
scroll to position [3064, 0]
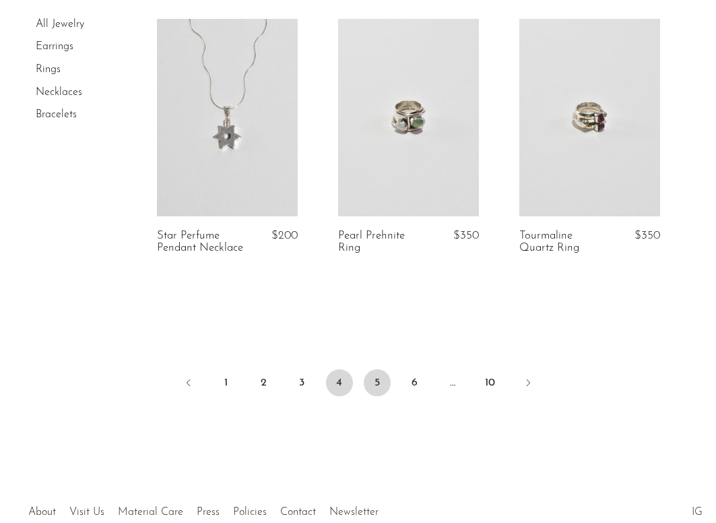
click at [373, 377] on link "5" at bounding box center [377, 382] width 27 height 27
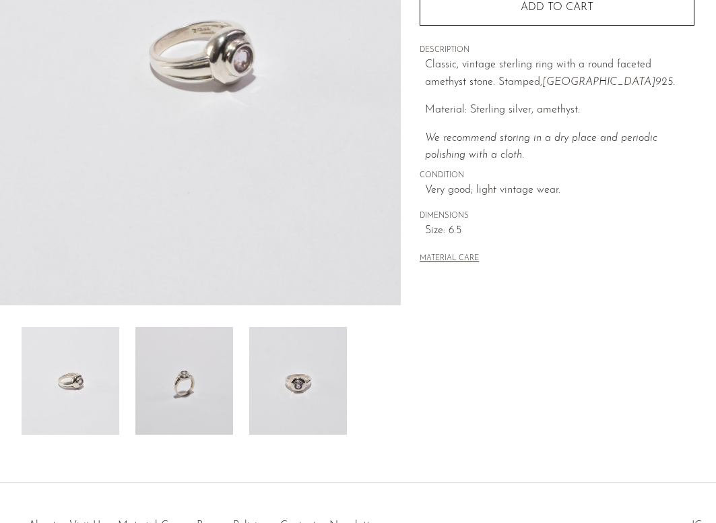
scroll to position [354, 0]
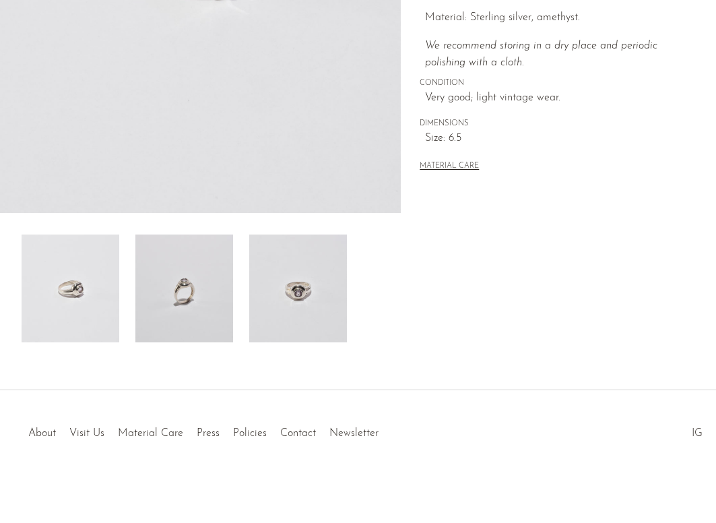
click at [313, 312] on img at bounding box center [298, 288] width 98 height 108
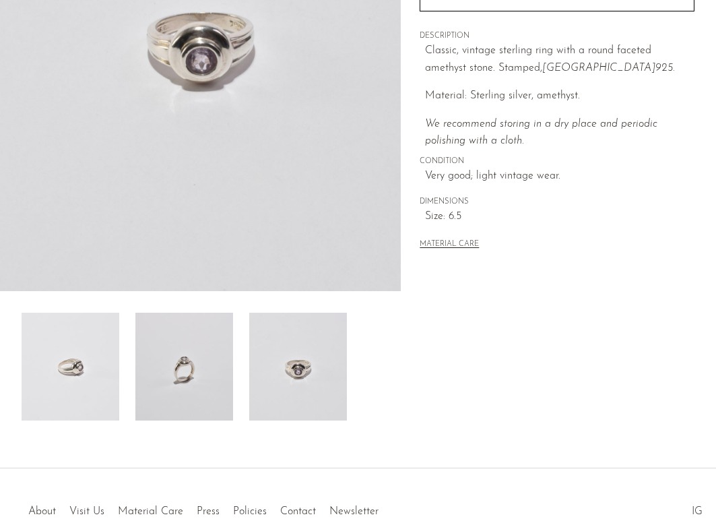
scroll to position [107, 0]
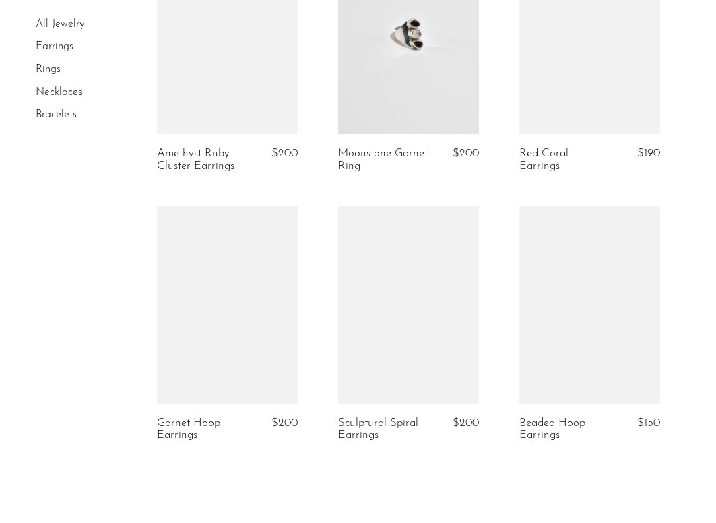
scroll to position [3042, 0]
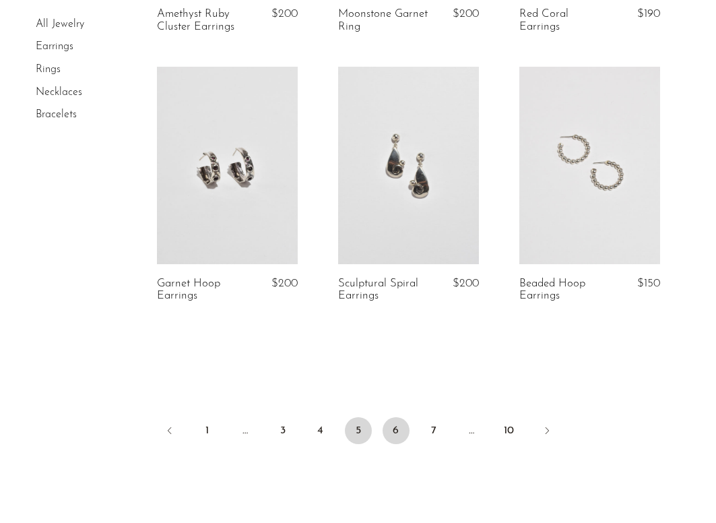
click at [398, 417] on link "6" at bounding box center [396, 430] width 27 height 27
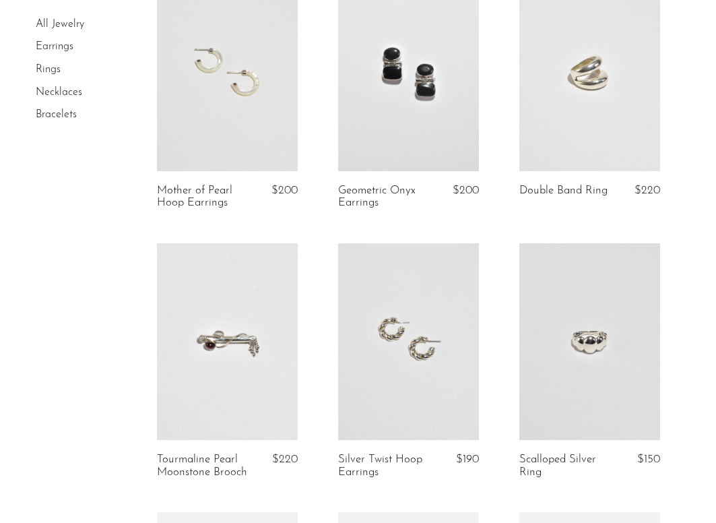
scroll to position [433, 0]
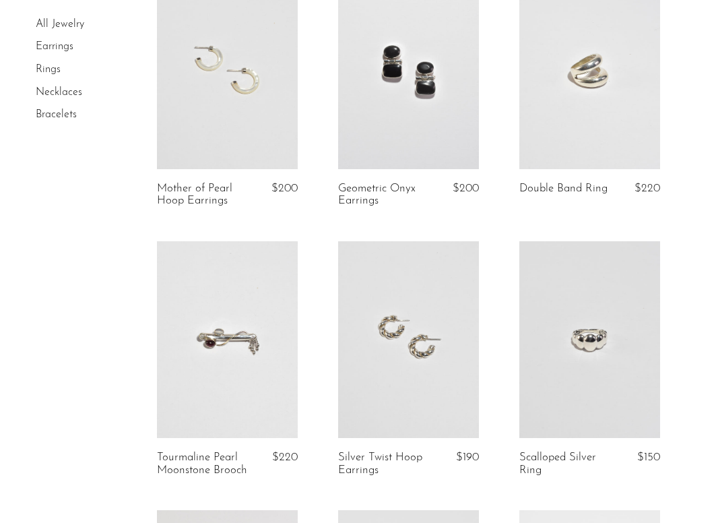
drag, startPoint x: 571, startPoint y: 98, endPoint x: 512, endPoint y: 5, distance: 109.9
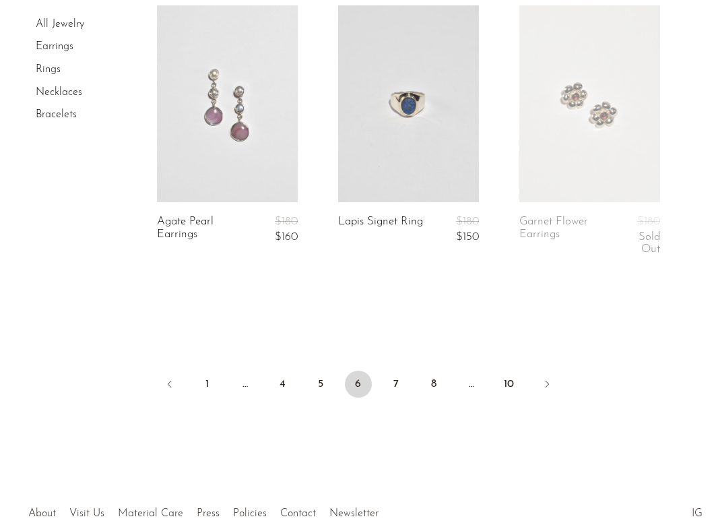
scroll to position [3089, 0]
click at [391, 388] on link "7" at bounding box center [396, 386] width 27 height 27
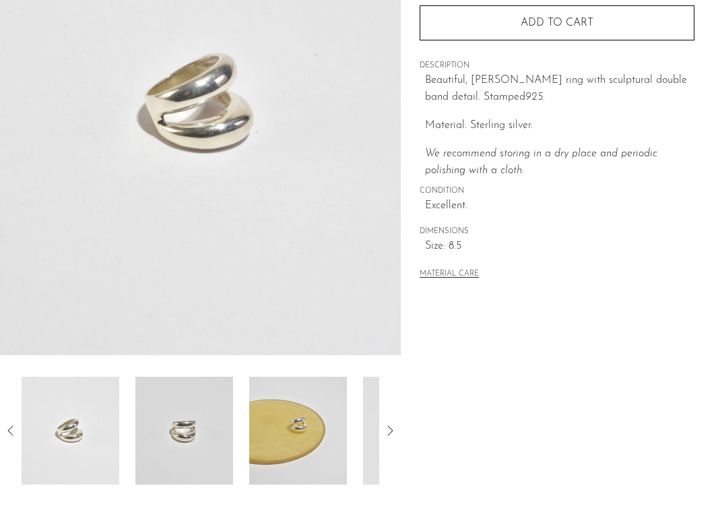
scroll to position [354, 0]
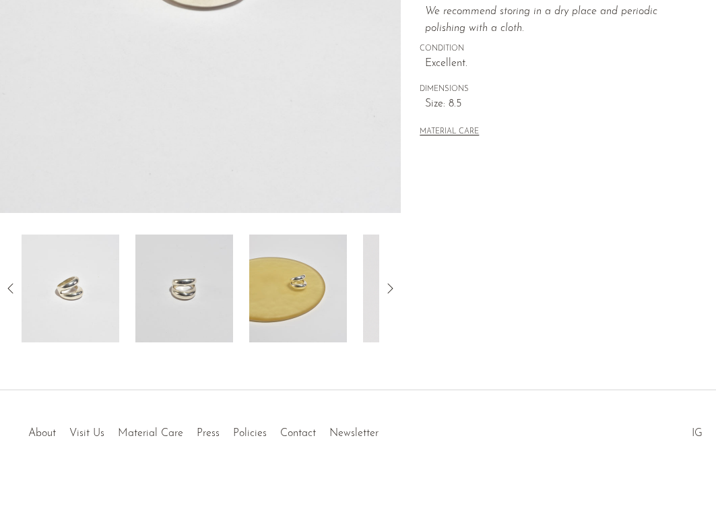
click at [307, 313] on img at bounding box center [298, 288] width 98 height 108
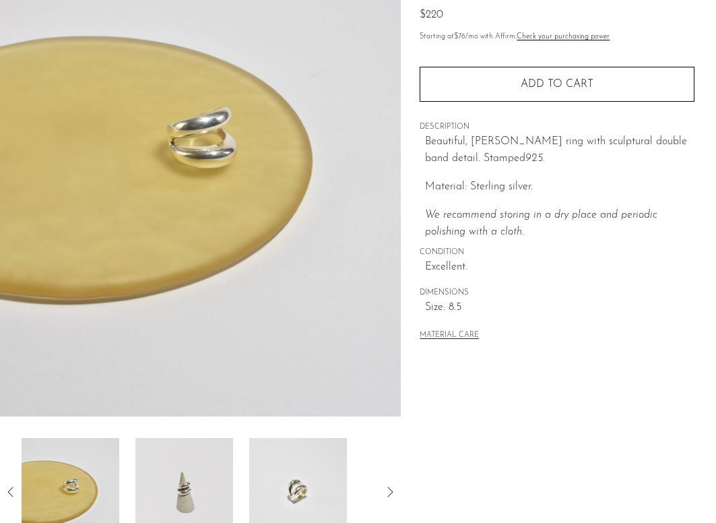
scroll to position [128, 0]
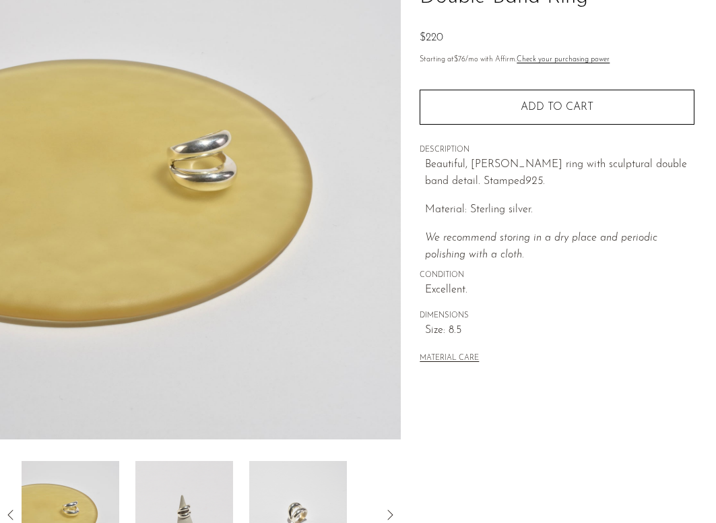
click at [184, 498] on img at bounding box center [184, 515] width 98 height 108
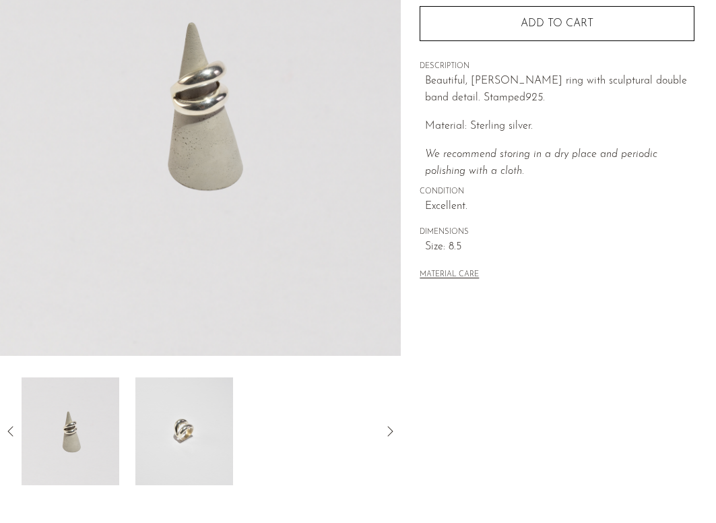
scroll to position [277, 0]
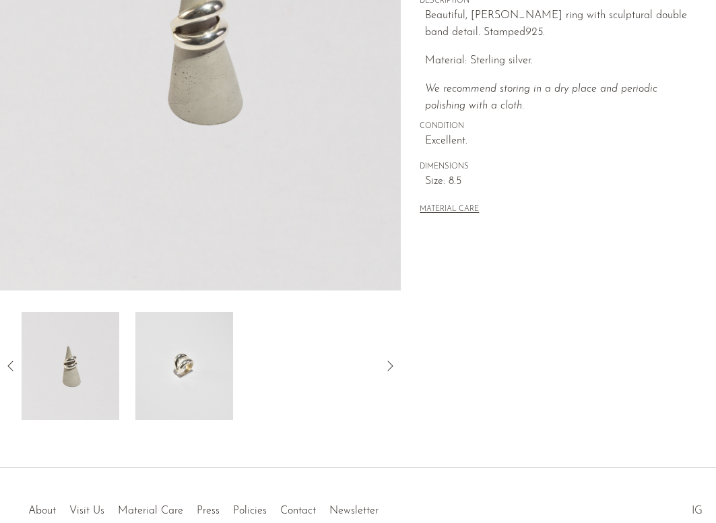
click at [206, 373] on img at bounding box center [184, 366] width 98 height 108
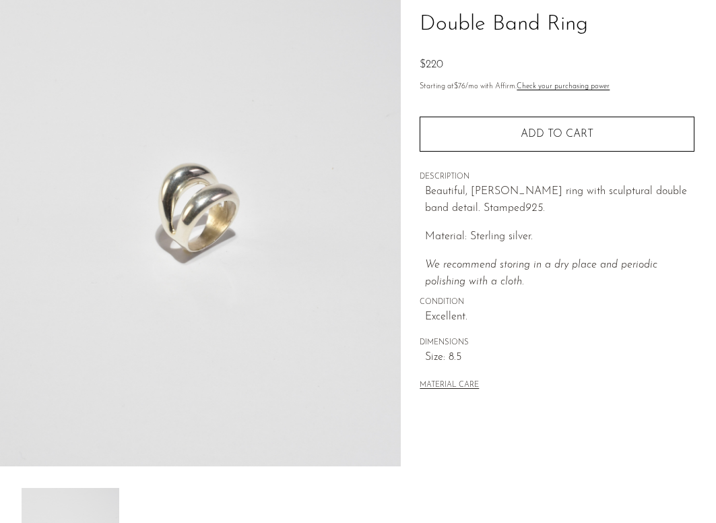
scroll to position [0, 0]
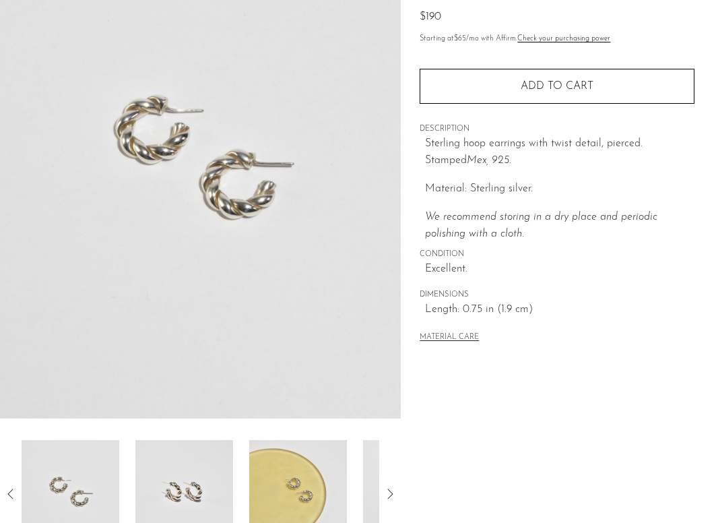
scroll to position [227, 0]
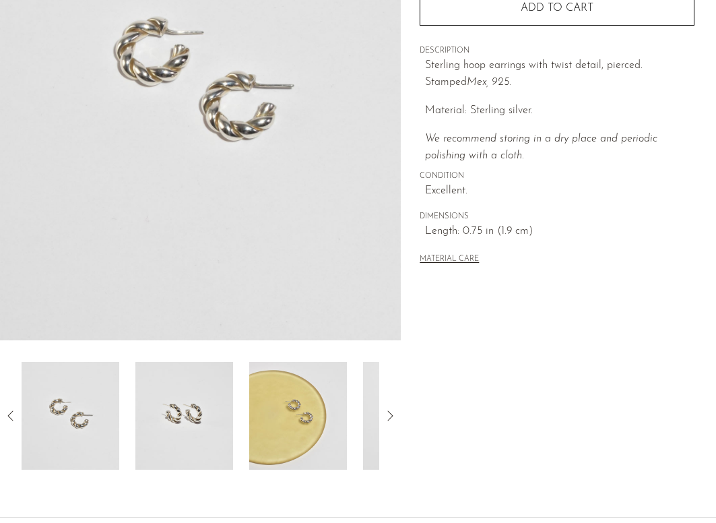
click at [187, 422] on img at bounding box center [184, 416] width 98 height 108
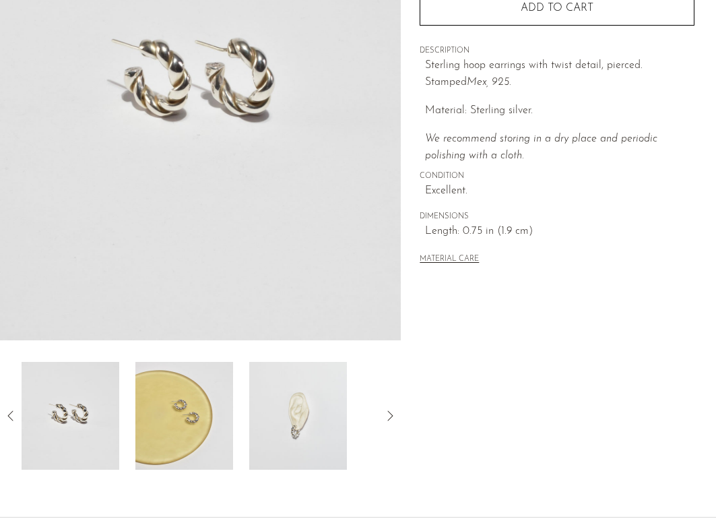
click at [183, 432] on img at bounding box center [184, 416] width 98 height 108
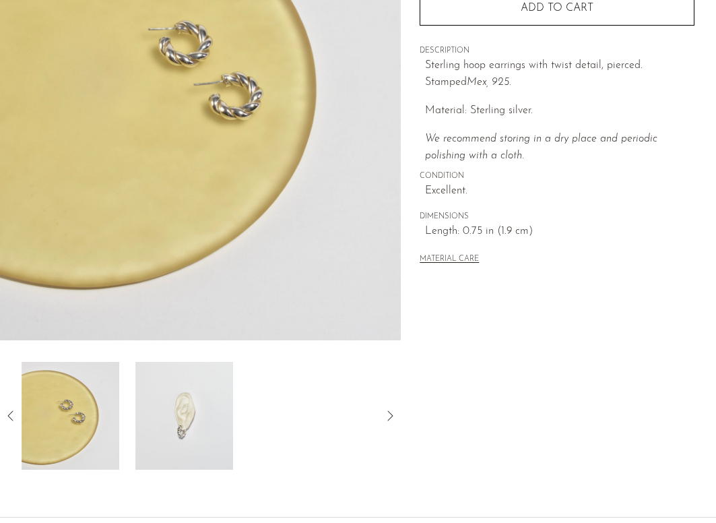
click at [169, 430] on img at bounding box center [184, 416] width 98 height 108
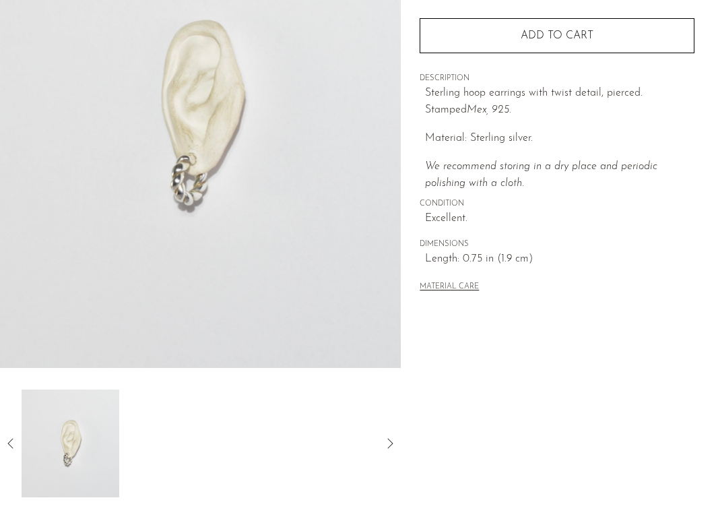
scroll to position [230, 0]
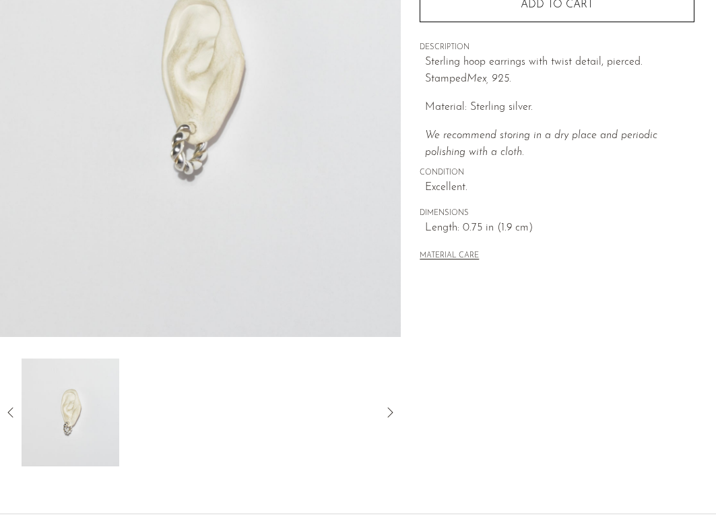
click at [10, 406] on icon at bounding box center [11, 412] width 16 height 16
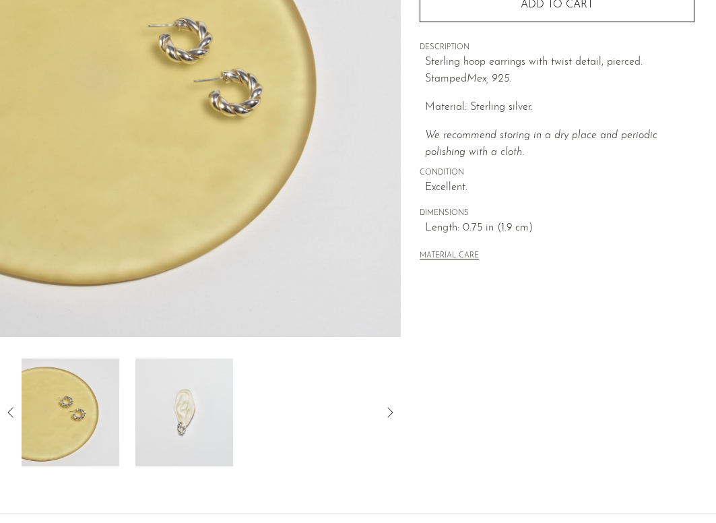
click at [7, 410] on icon at bounding box center [11, 412] width 16 height 16
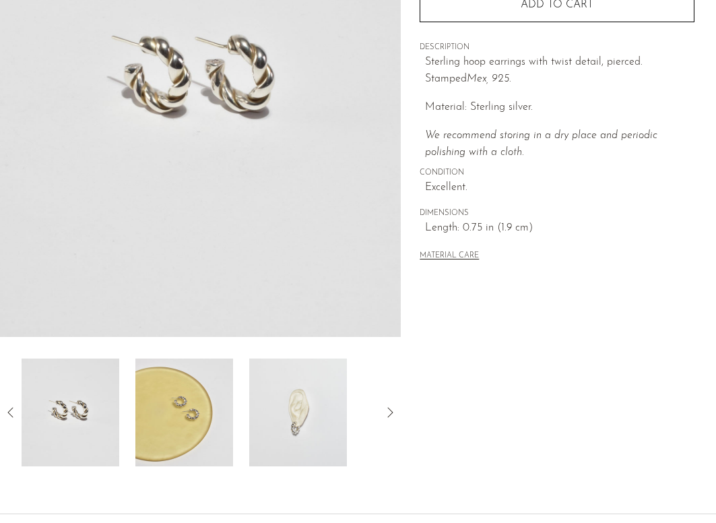
click at [172, 89] on img at bounding box center [200, 84] width 401 height 505
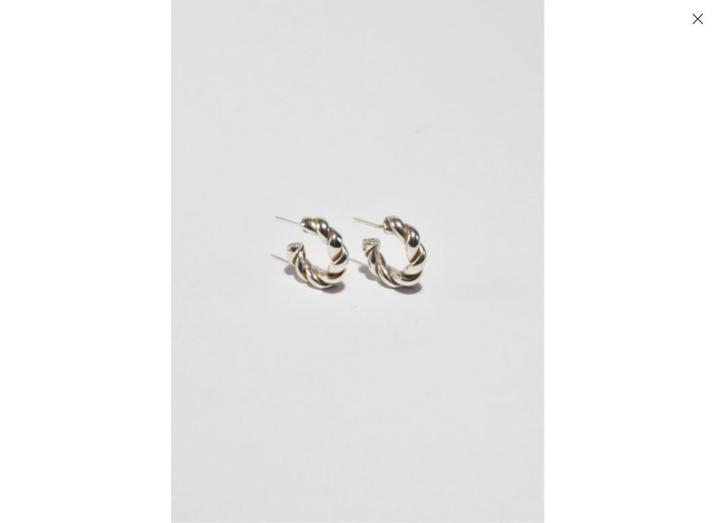
click at [313, 284] on img at bounding box center [357, 261] width 373 height 523
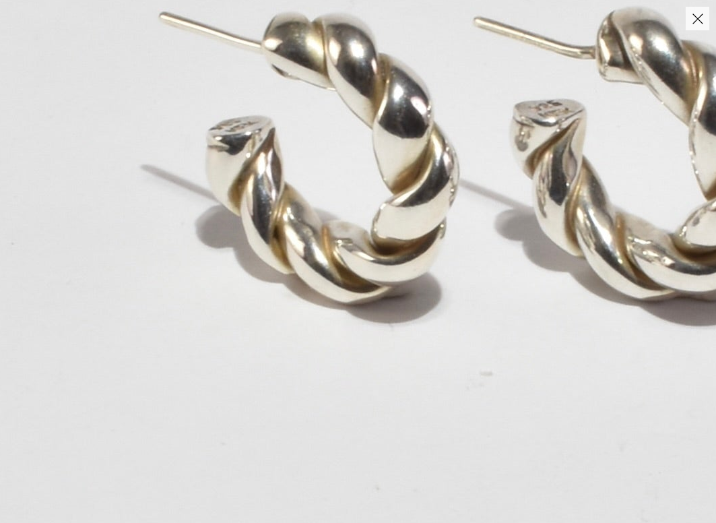
click at [335, 252] on img at bounding box center [493, 193] width 1513 height 2119
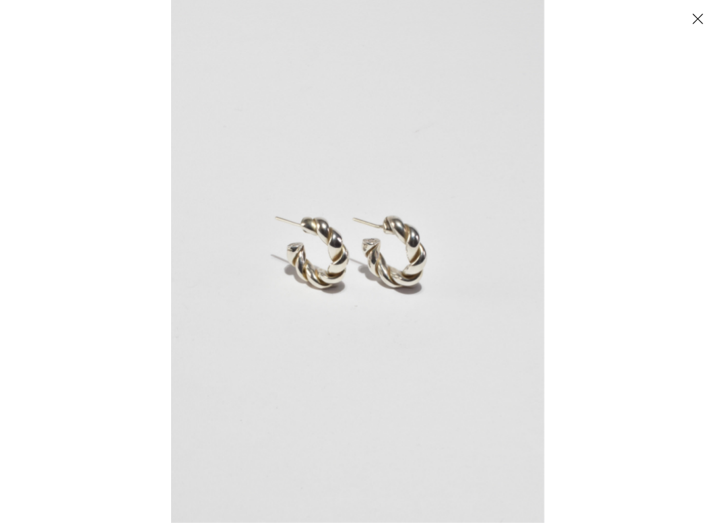
click at [697, 16] on button "Close" at bounding box center [698, 19] width 24 height 24
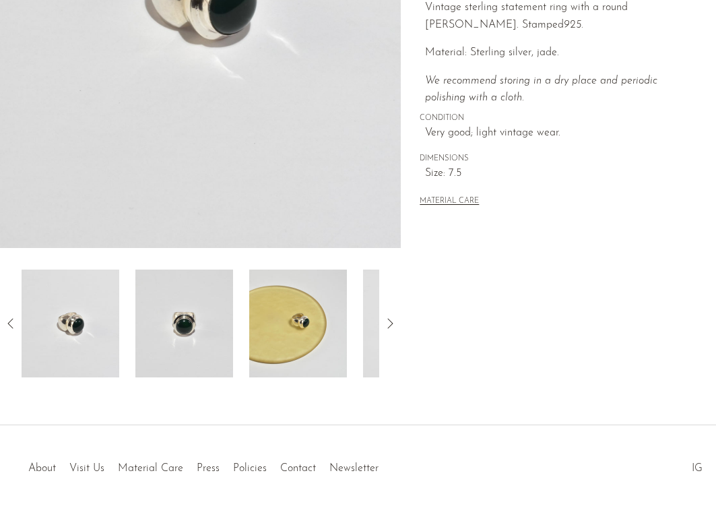
scroll to position [346, 0]
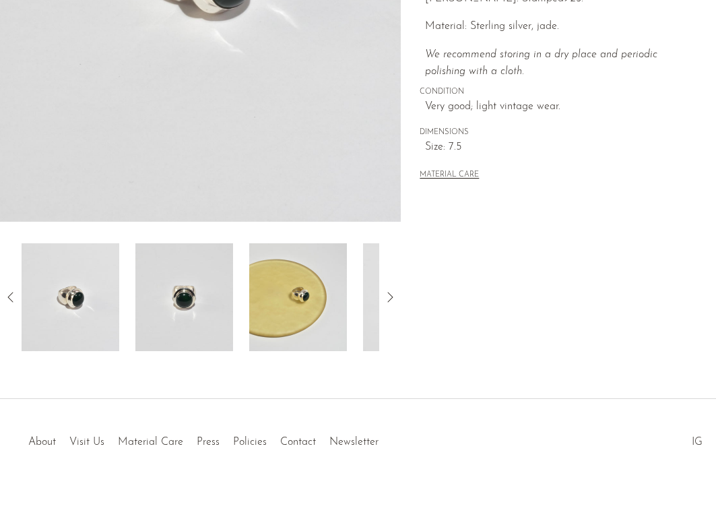
click at [201, 317] on img at bounding box center [184, 297] width 98 height 108
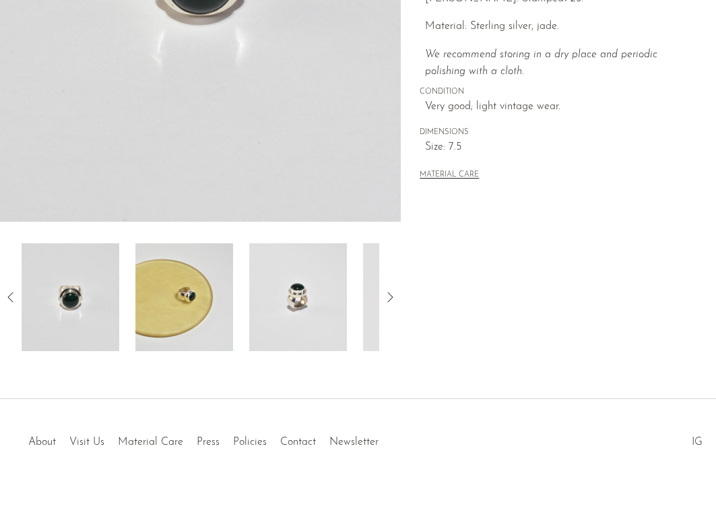
click at [215, 317] on img at bounding box center [184, 297] width 98 height 108
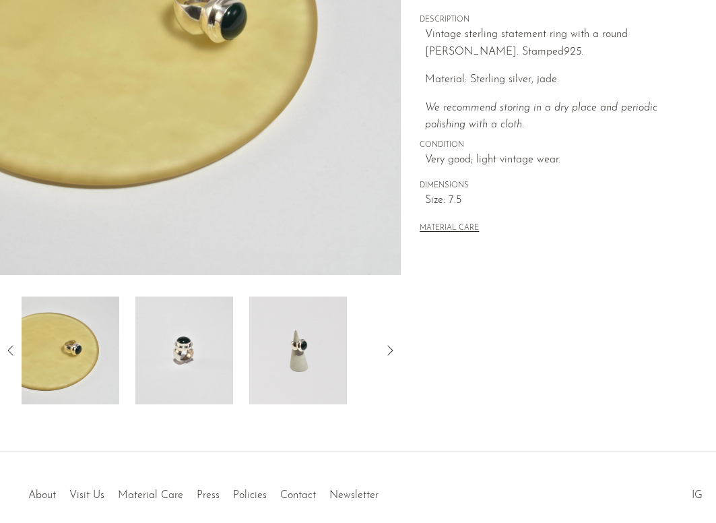
scroll to position [153, 0]
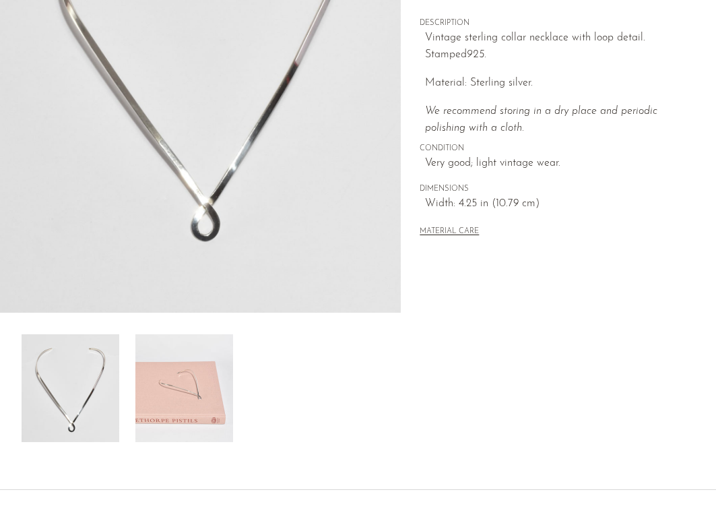
scroll to position [309, 0]
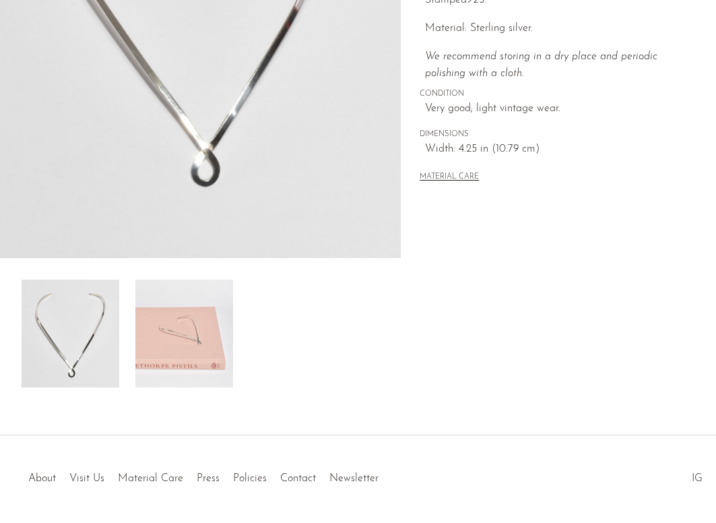
click at [123, 307] on div at bounding box center [201, 334] width 358 height 108
click at [164, 324] on img at bounding box center [184, 334] width 98 height 108
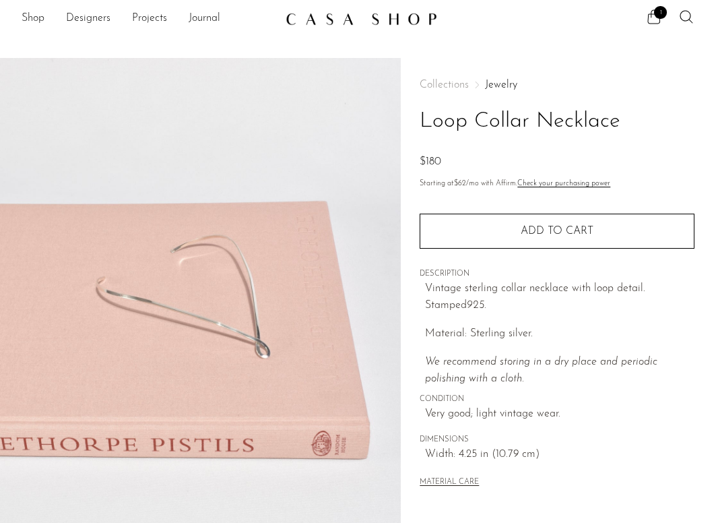
scroll to position [0, 0]
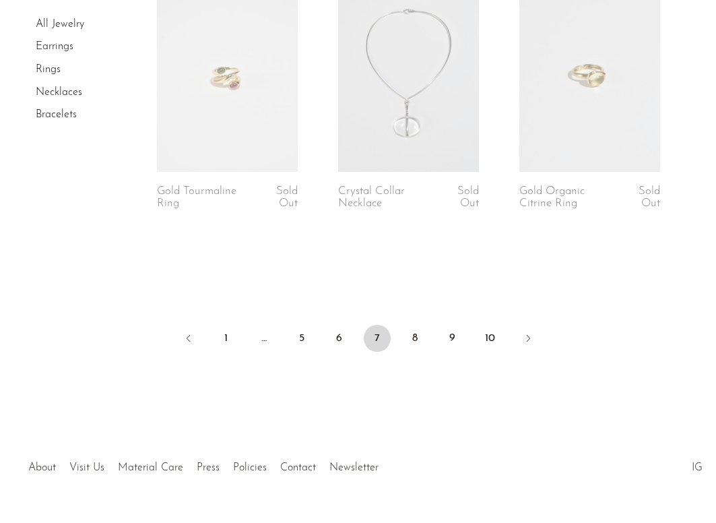
scroll to position [3198, 0]
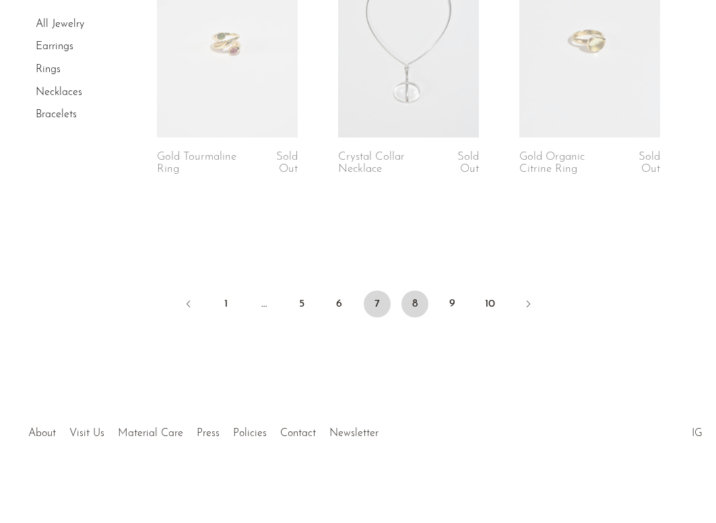
click at [417, 304] on link "8" at bounding box center [415, 303] width 27 height 27
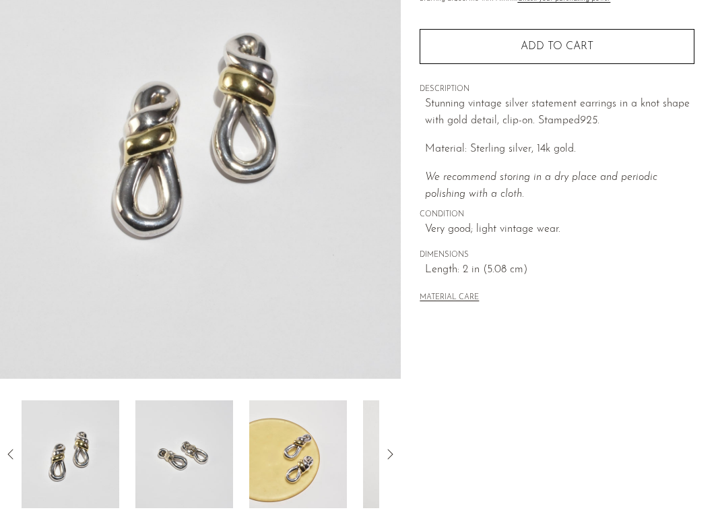
scroll to position [193, 0]
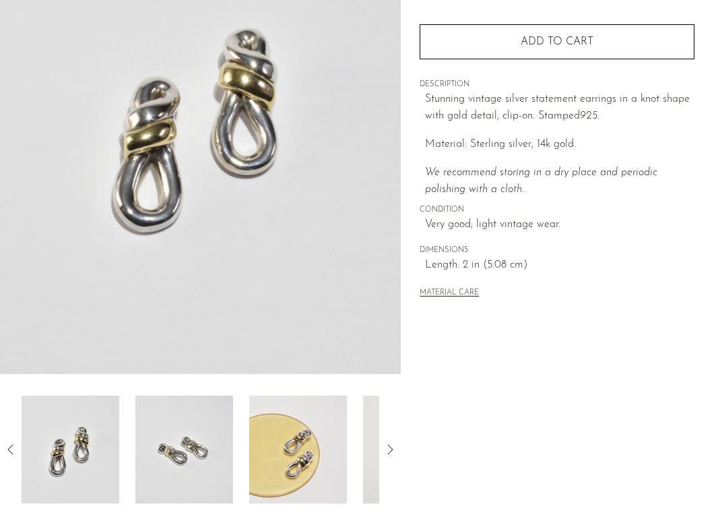
click at [322, 470] on img at bounding box center [298, 450] width 98 height 108
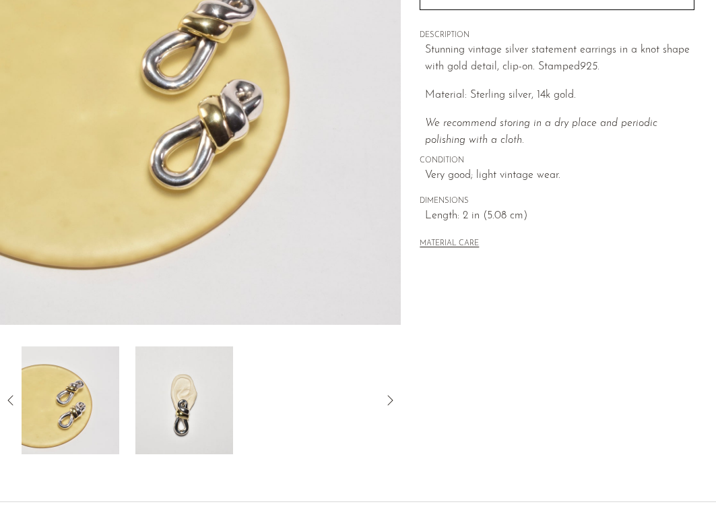
scroll to position [245, 0]
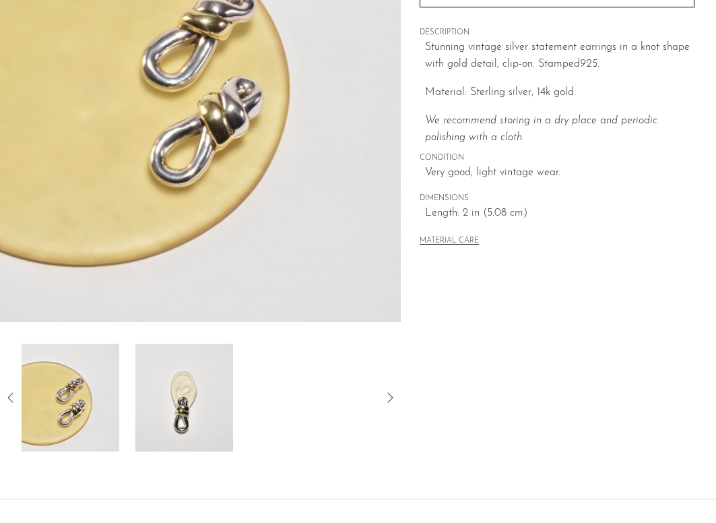
click at [195, 396] on img at bounding box center [184, 398] width 98 height 108
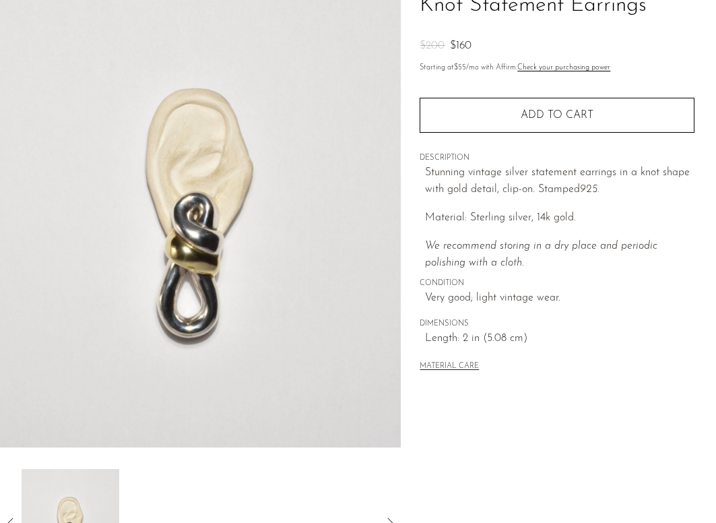
scroll to position [91, 0]
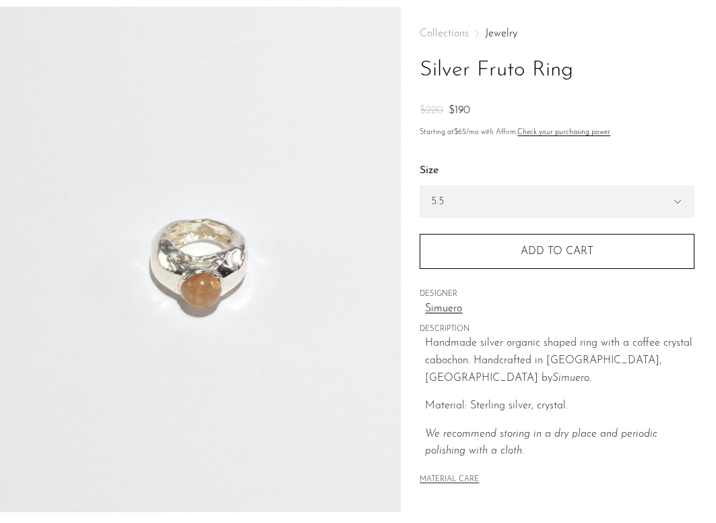
scroll to position [65, 0]
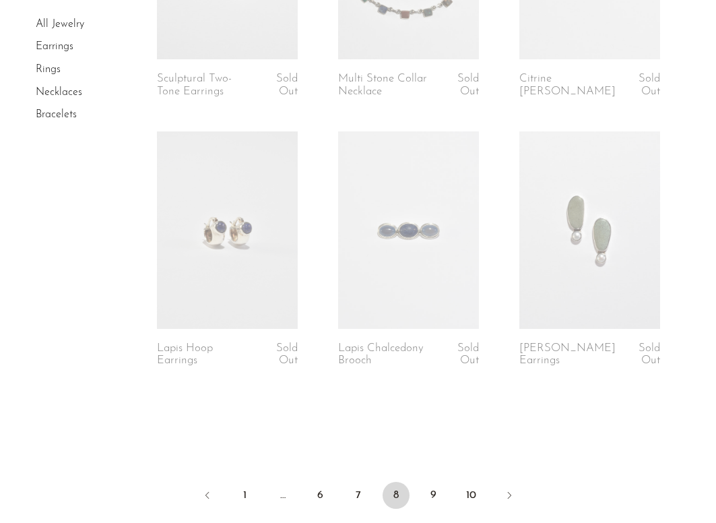
scroll to position [3168, 0]
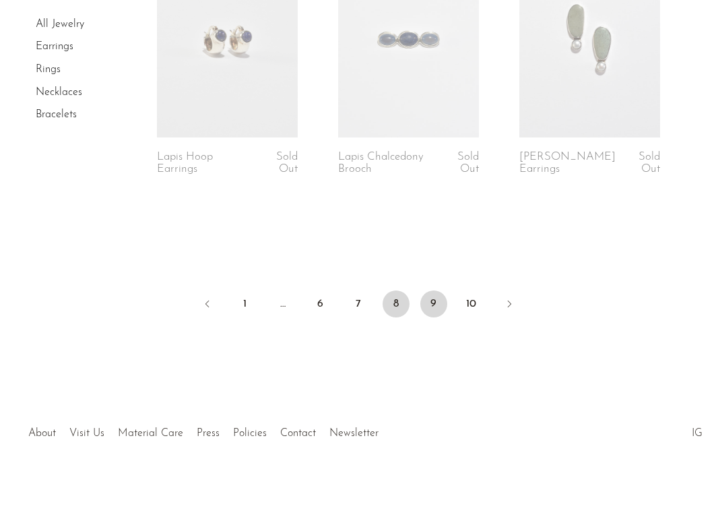
click at [438, 307] on link "9" at bounding box center [433, 303] width 27 height 27
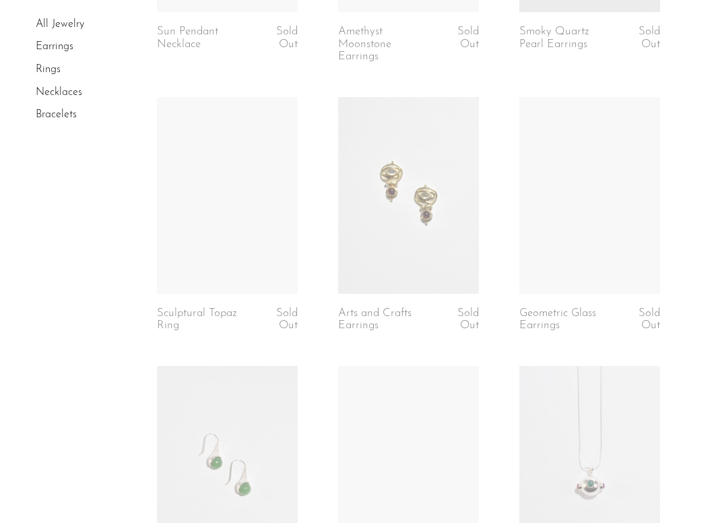
scroll to position [1951, 0]
